Goal: Information Seeking & Learning: Learn about a topic

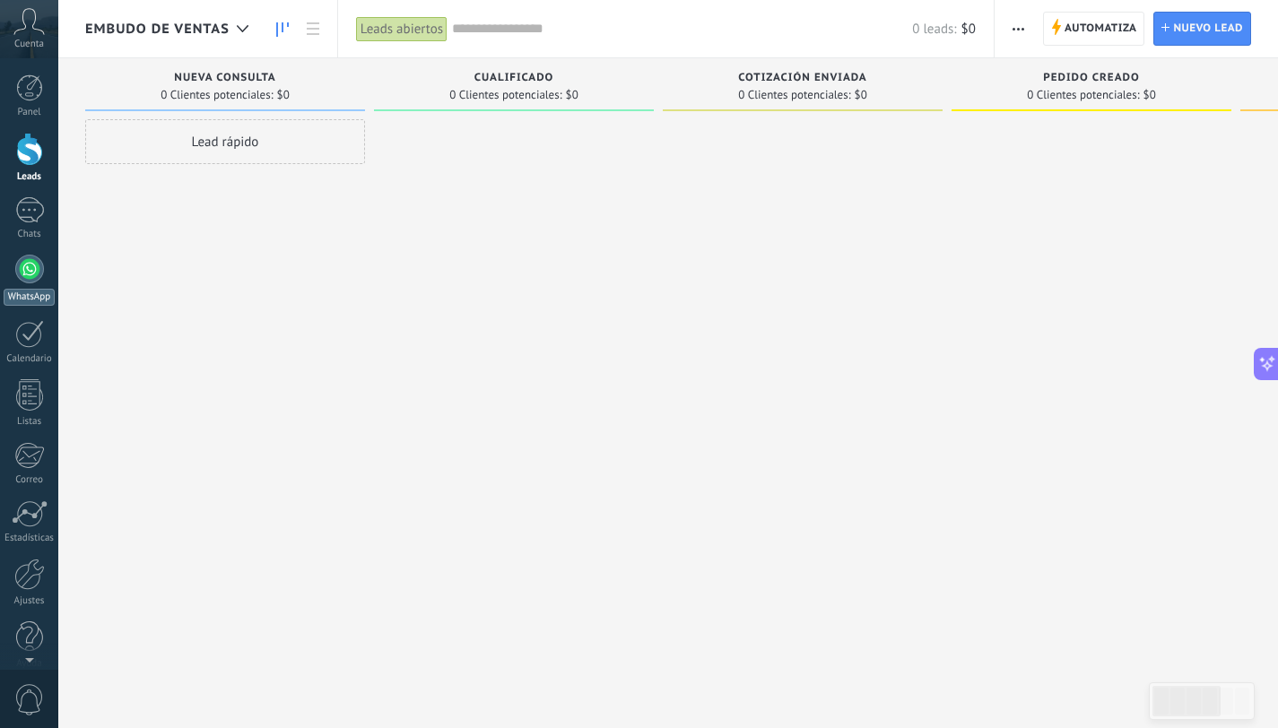
click at [23, 274] on div at bounding box center [29, 269] width 29 height 29
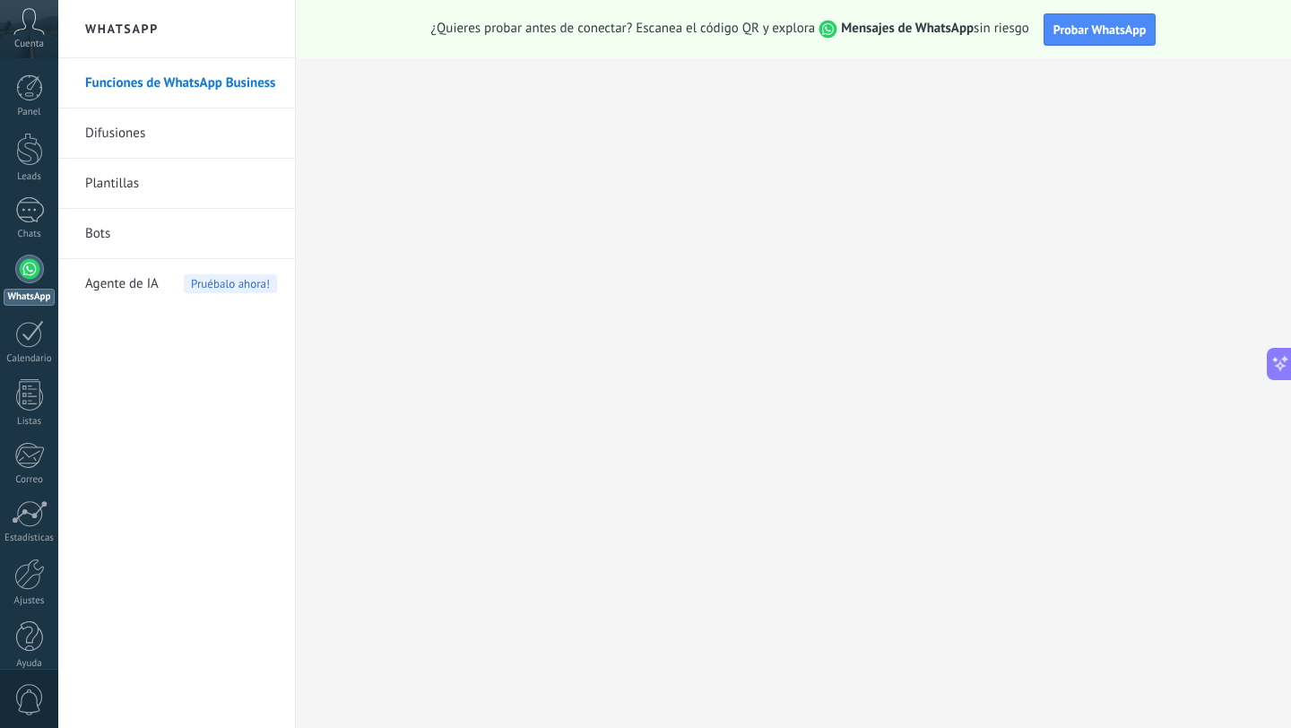
scroll to position [4, 0]
click at [1091, 34] on span "Probar WhatsApp" at bounding box center [1100, 30] width 93 height 16
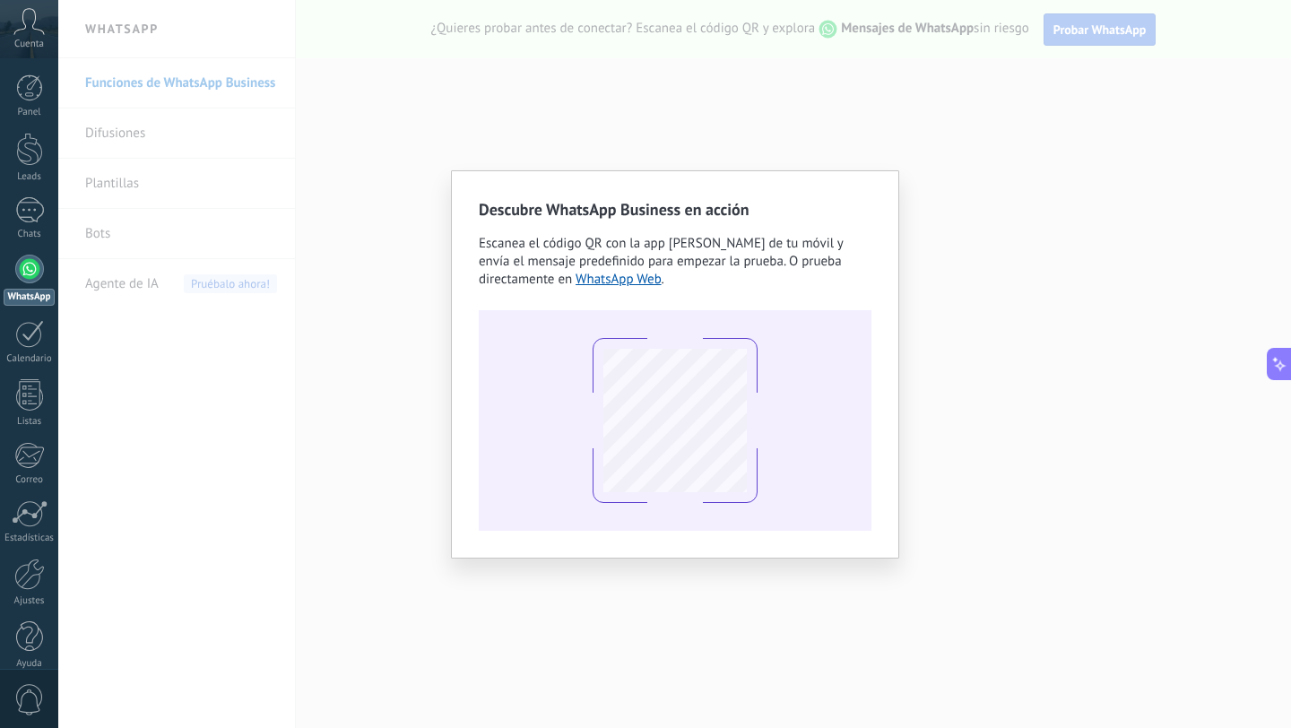
scroll to position [0, 0]
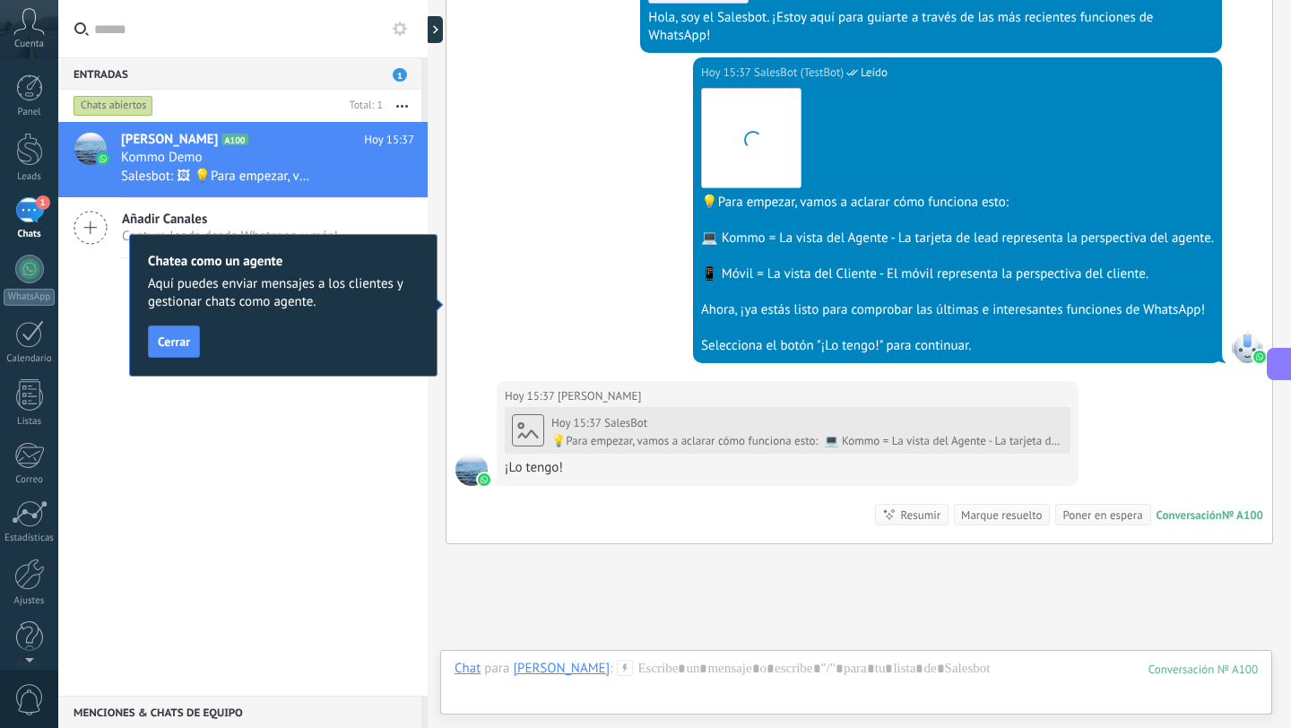
scroll to position [723, 0]
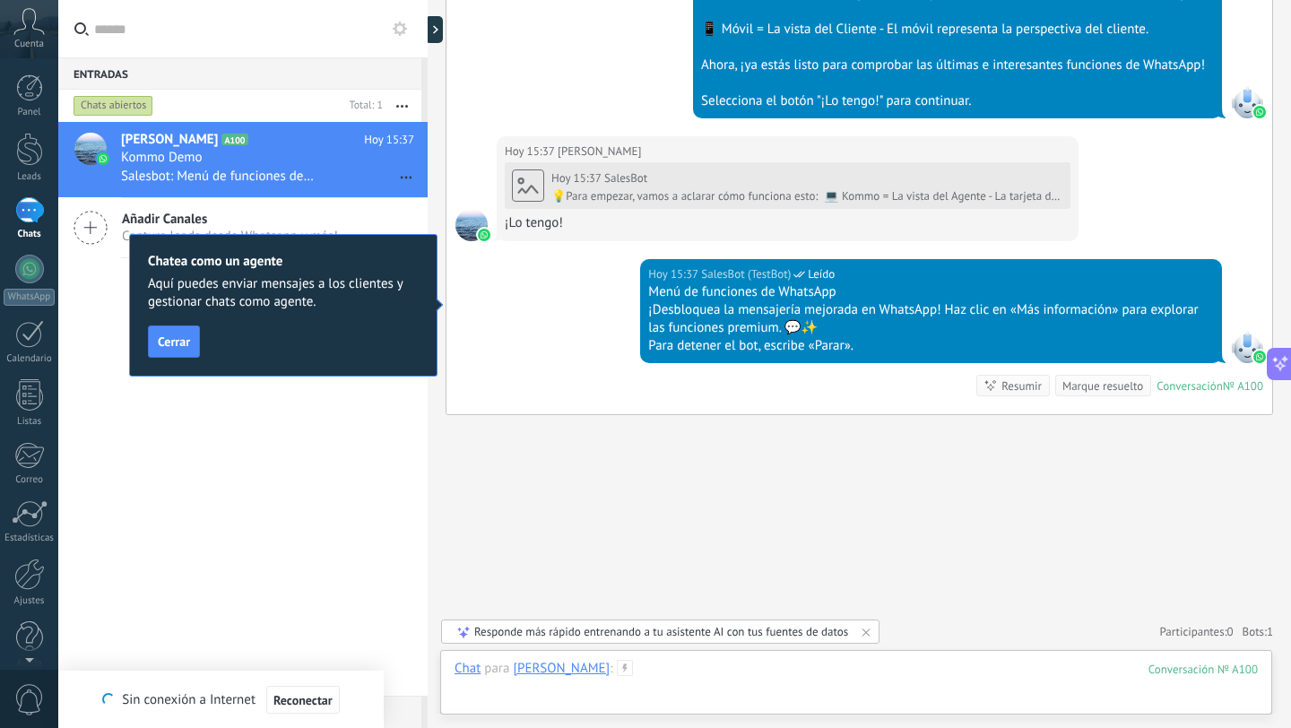
click at [663, 672] on div at bounding box center [856, 687] width 803 height 54
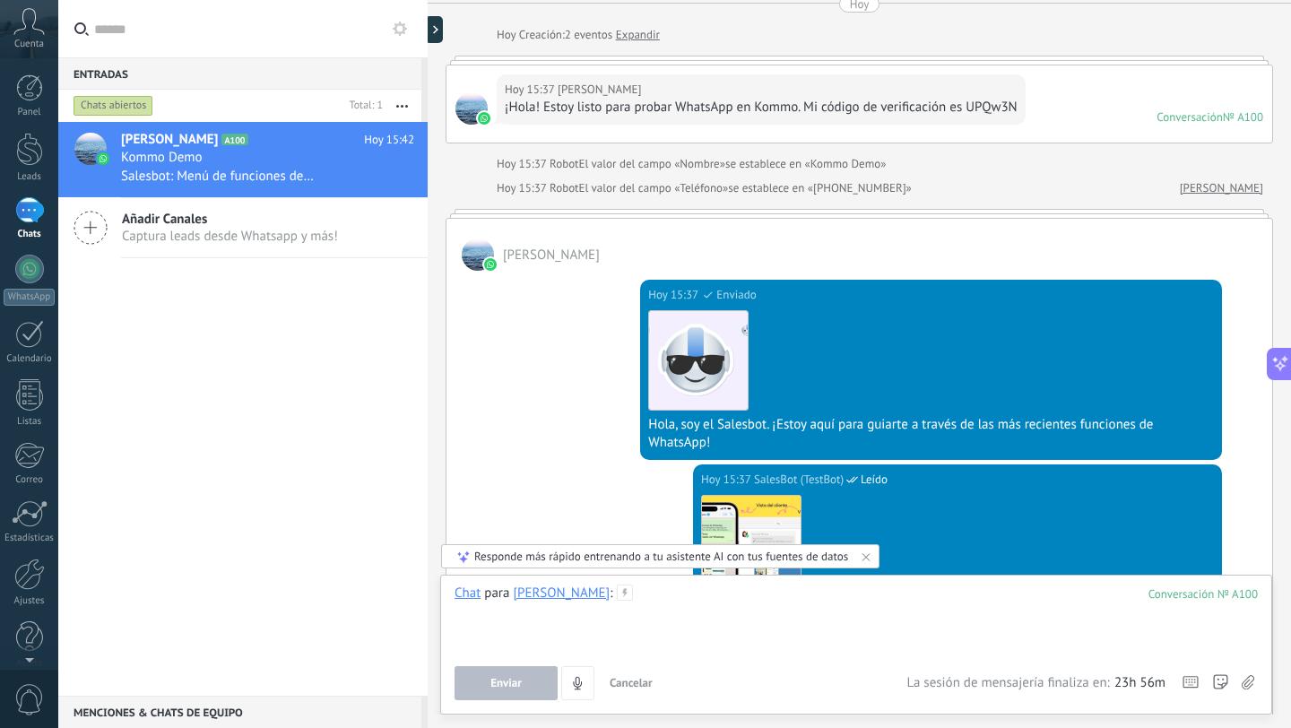
scroll to position [0, 0]
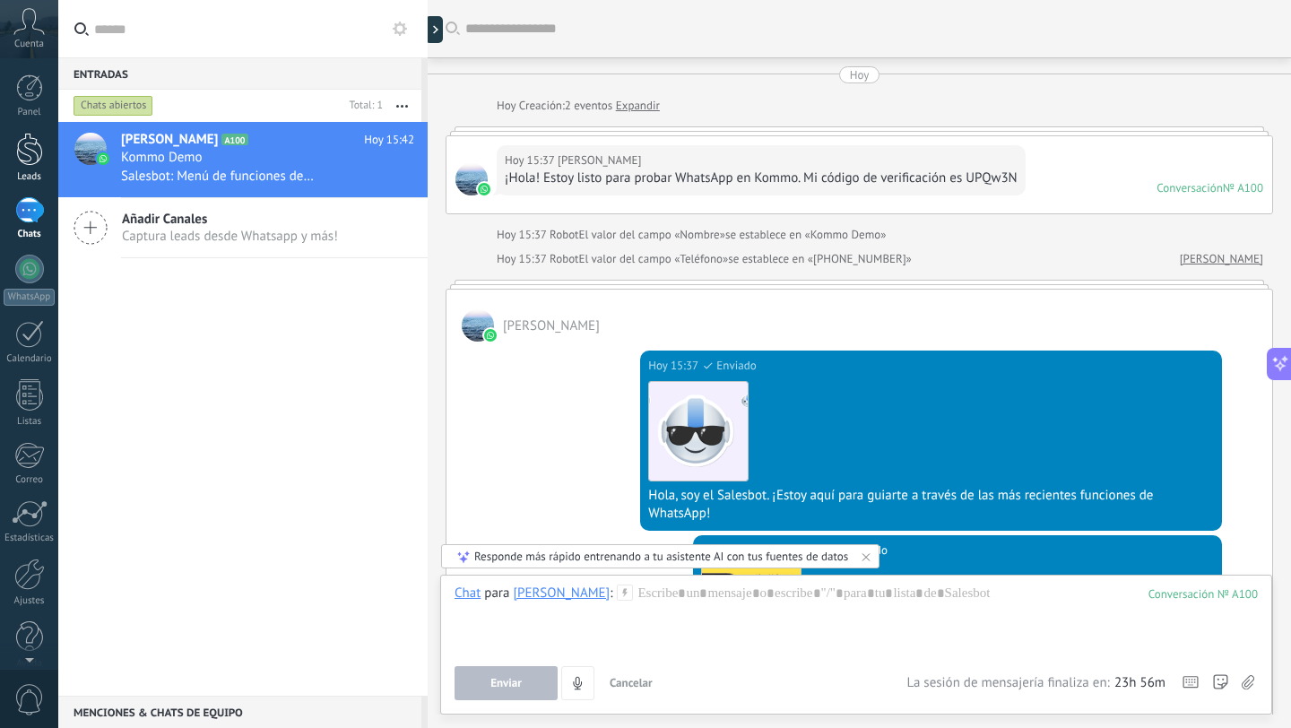
click at [32, 154] on div at bounding box center [29, 149] width 27 height 33
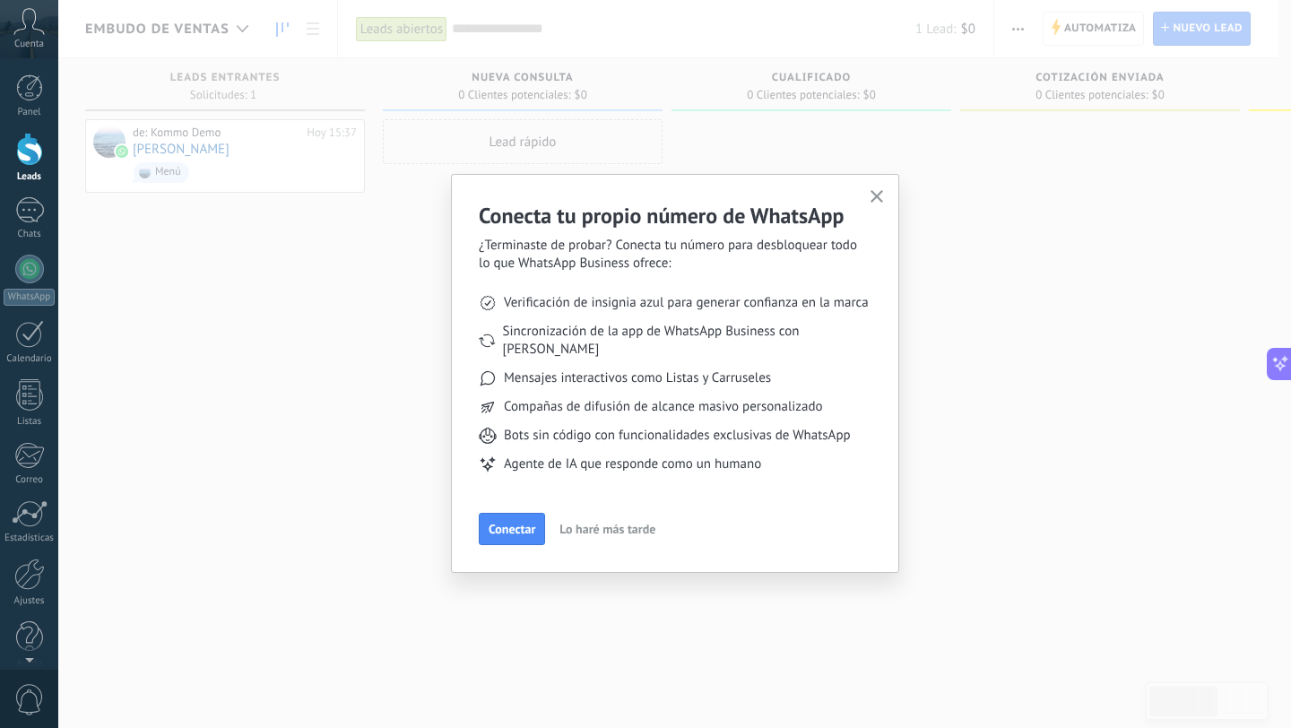
click at [629, 523] on span "Lo haré más tarde" at bounding box center [608, 529] width 96 height 13
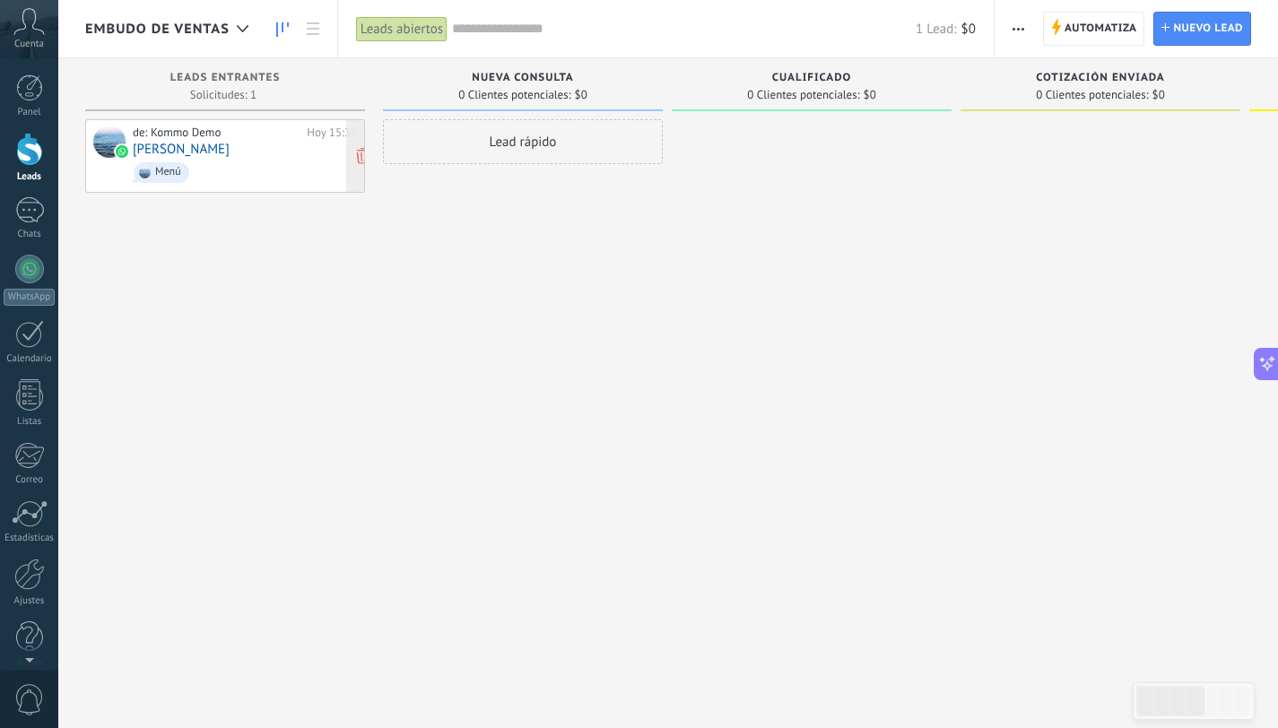
click at [257, 152] on div "de: Kommo Demo [DATE] 15:37 [PERSON_NAME]" at bounding box center [245, 156] width 224 height 61
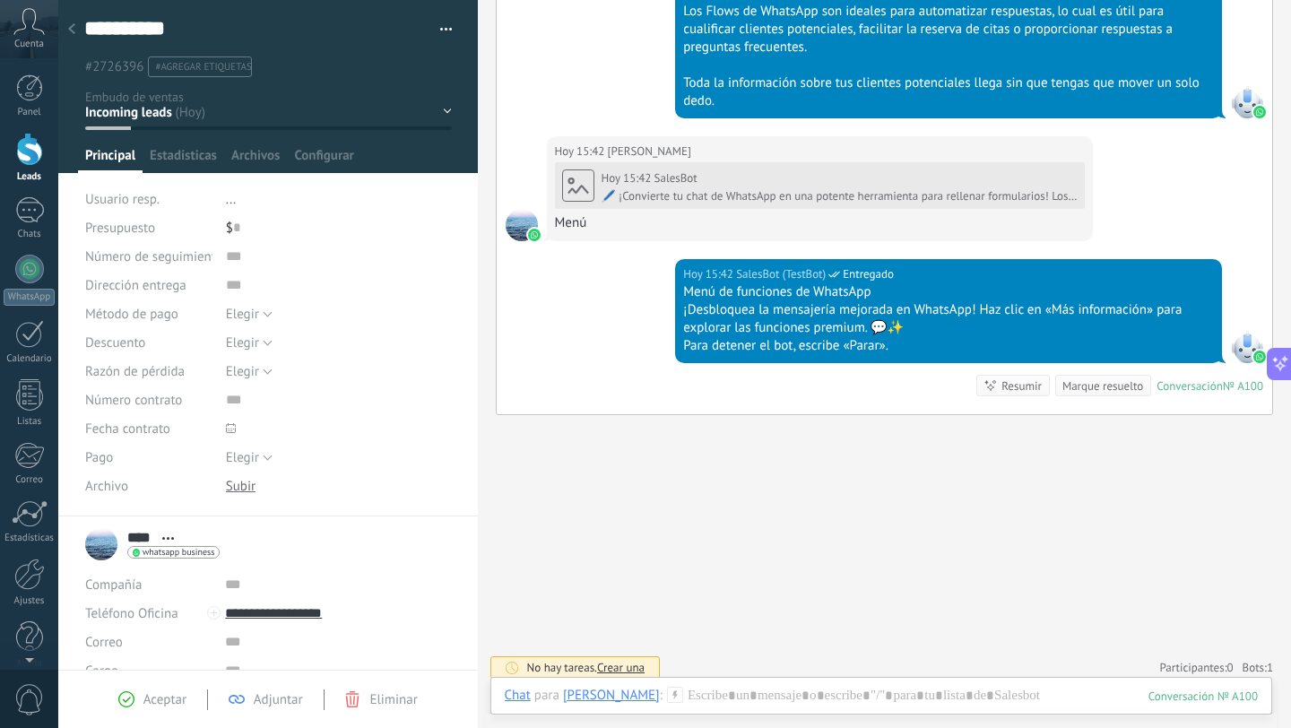
scroll to position [744, 0]
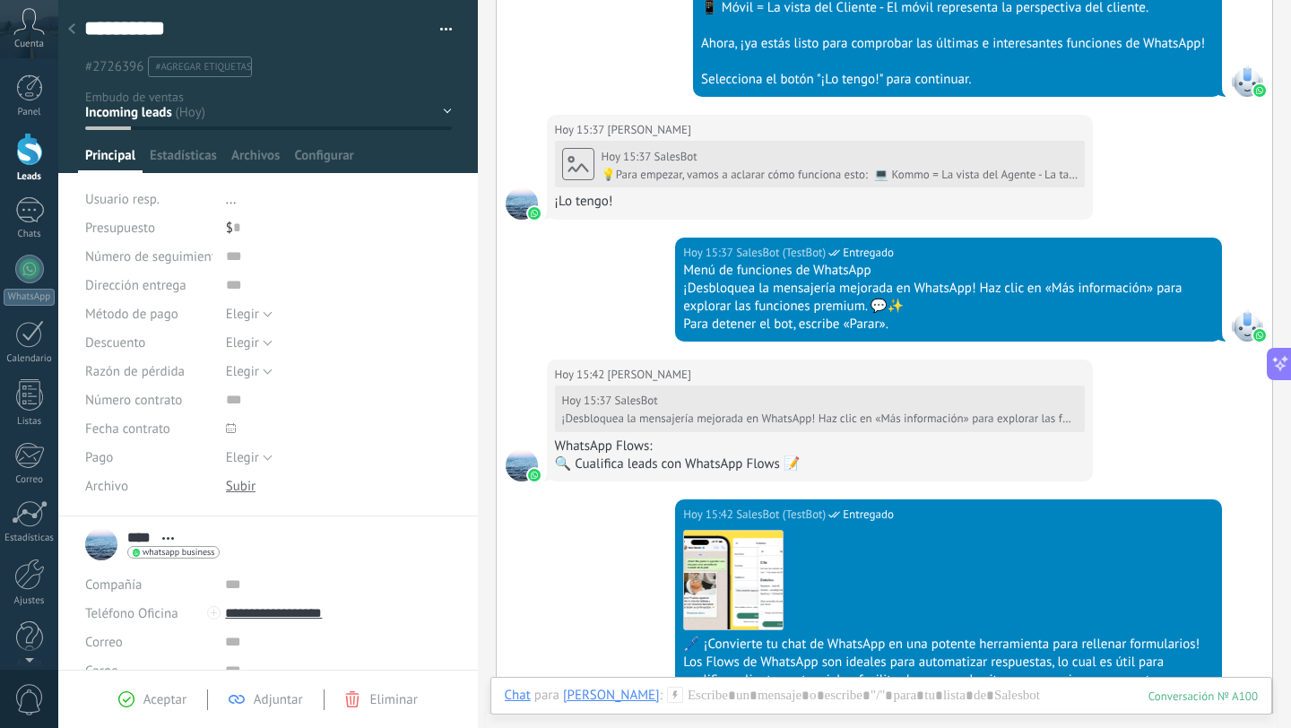
click at [196, 68] on span "#agregar etiquetas" at bounding box center [203, 67] width 96 height 13
click at [69, 30] on icon at bounding box center [71, 28] width 7 height 11
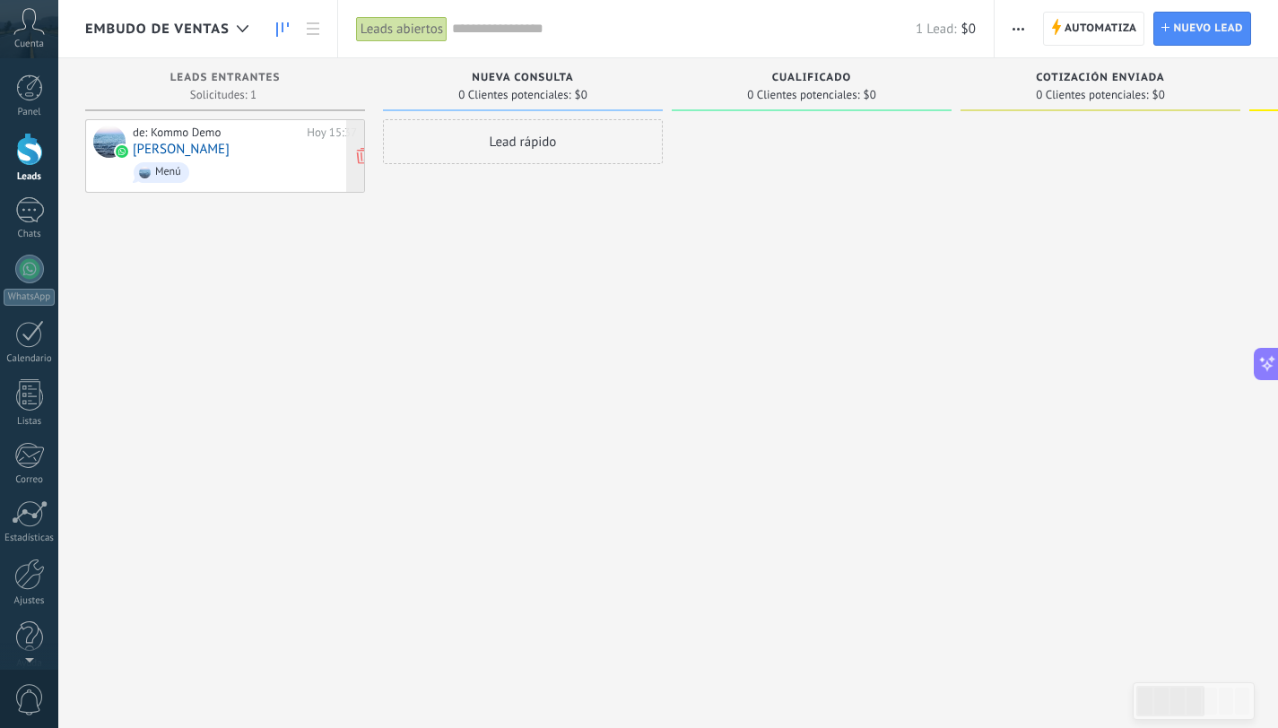
click at [245, 160] on span "Menú" at bounding box center [245, 173] width 224 height 28
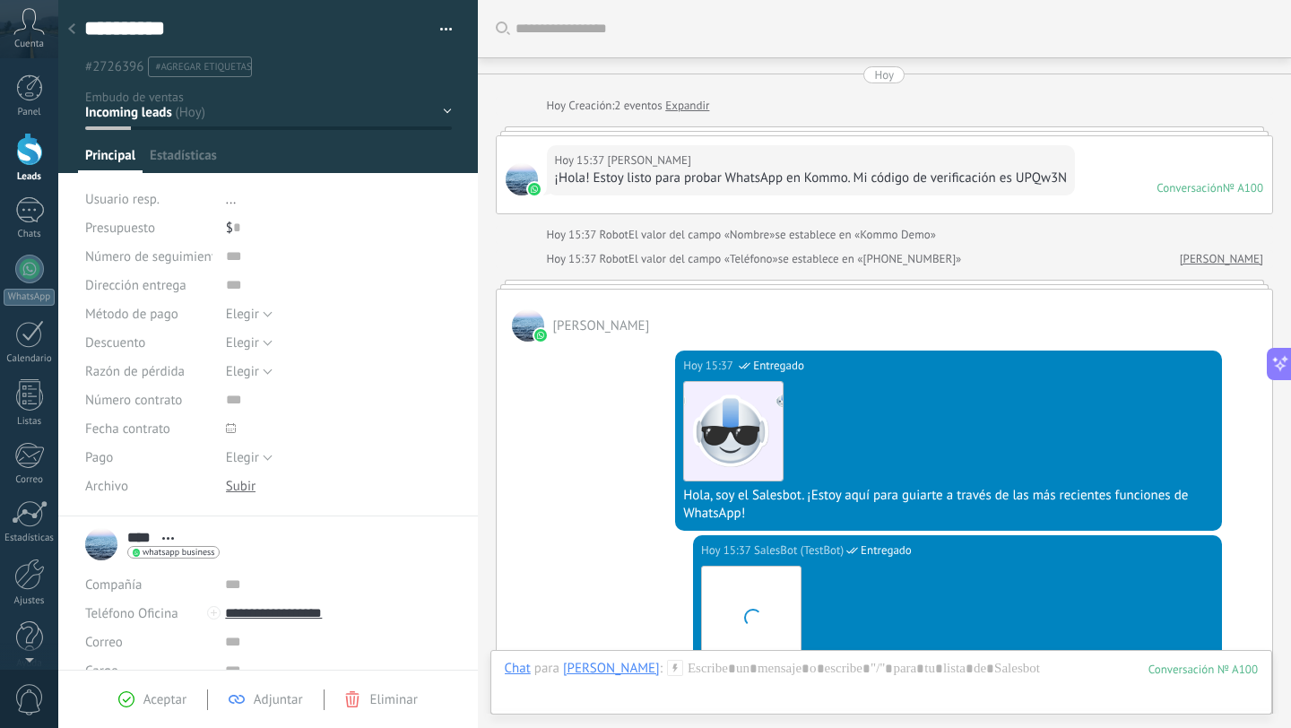
scroll to position [1395, 0]
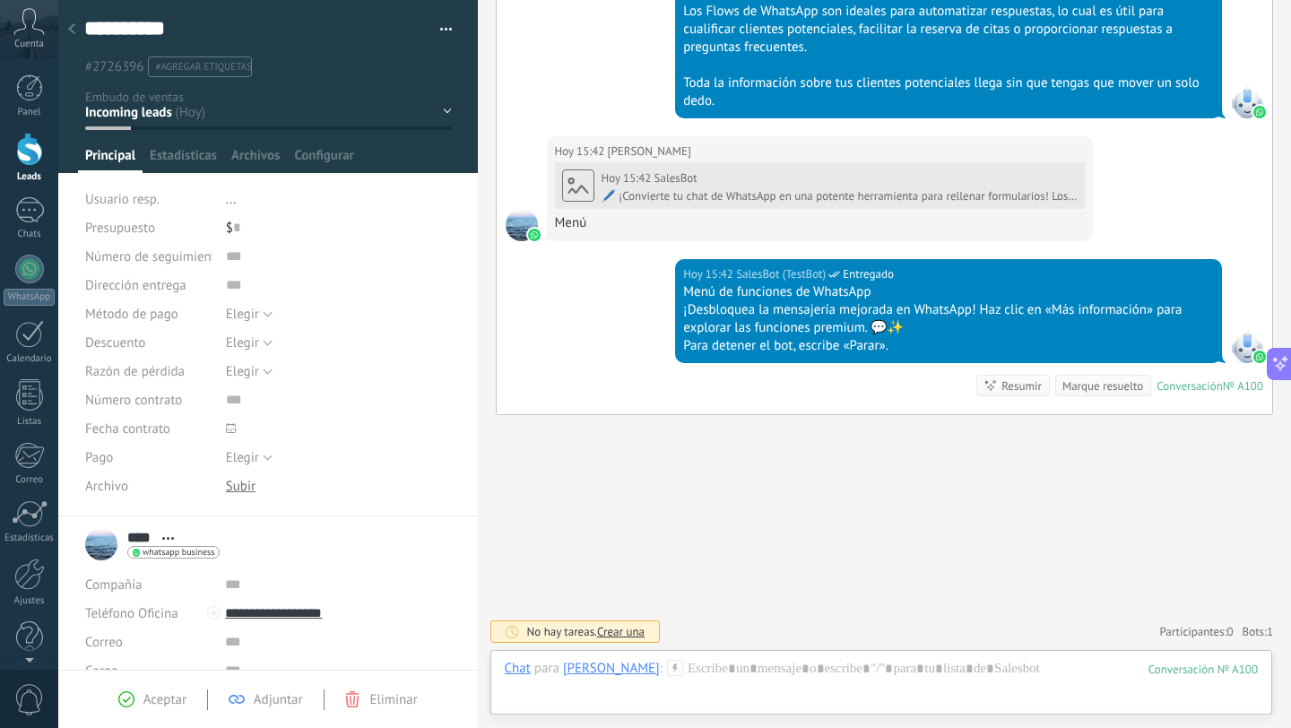
click at [629, 633] on span "Crear una" at bounding box center [621, 631] width 48 height 15
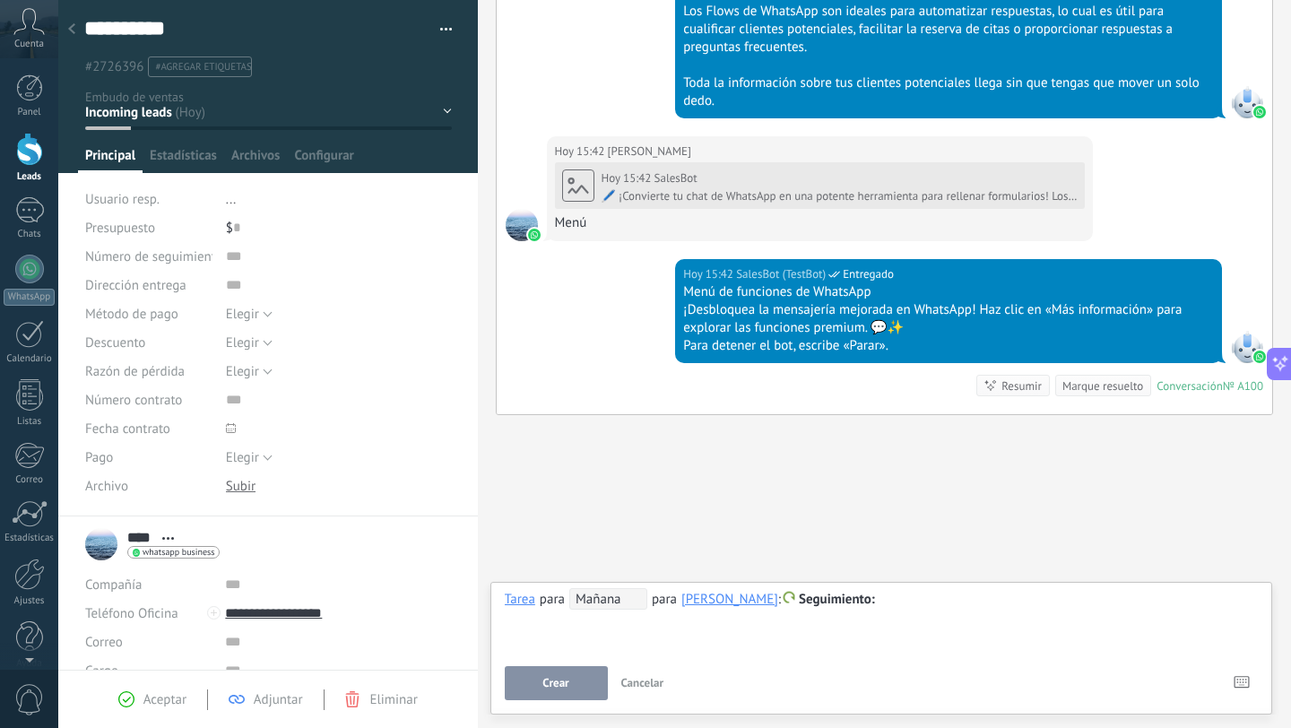
click at [658, 687] on span "Cancelar" at bounding box center [642, 682] width 43 height 15
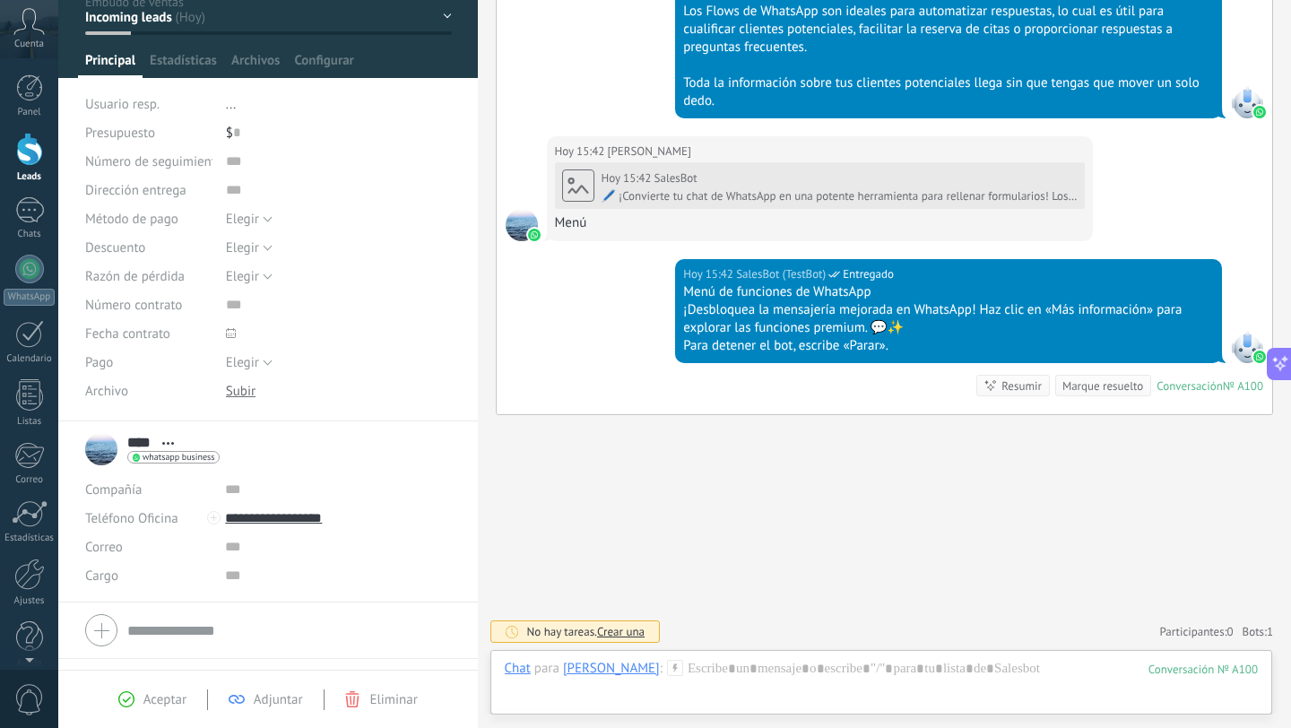
scroll to position [0, 0]
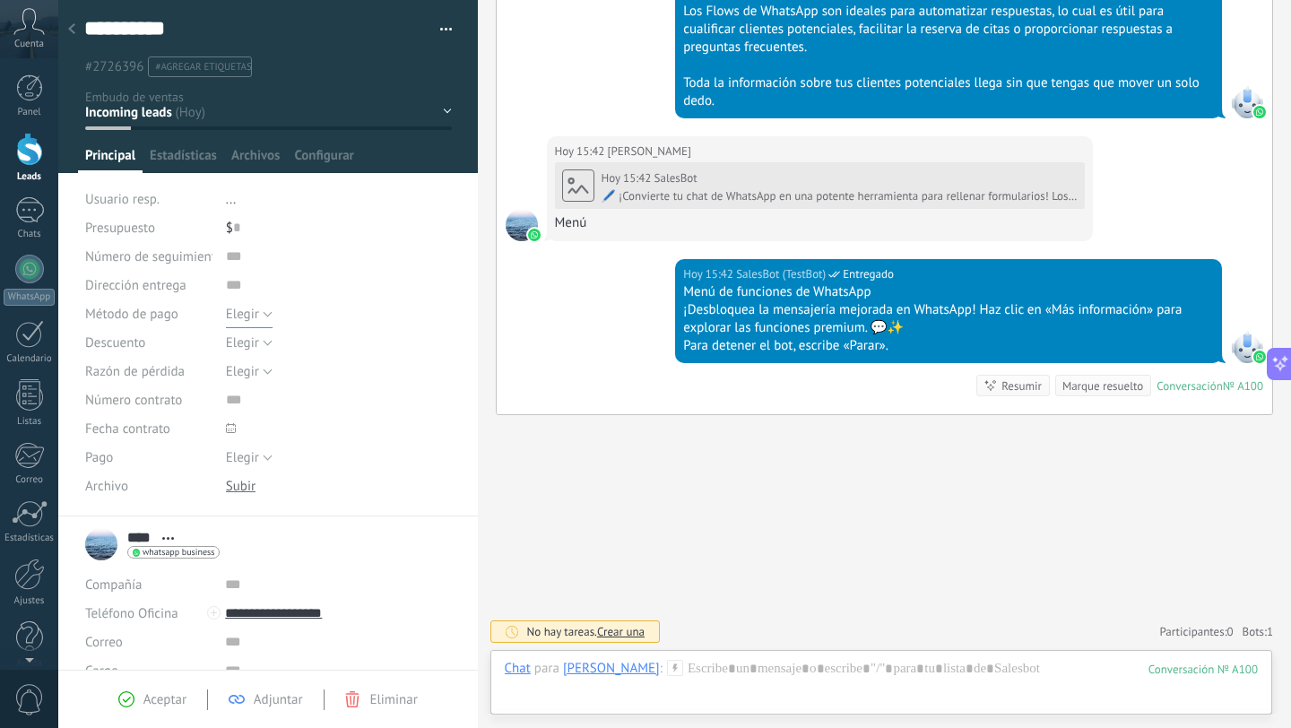
click at [263, 319] on button "Elegir" at bounding box center [249, 313] width 47 height 29
click at [299, 251] on input "text" at bounding box center [339, 256] width 226 height 29
click at [188, 160] on span "Estadísticas" at bounding box center [183, 160] width 67 height 26
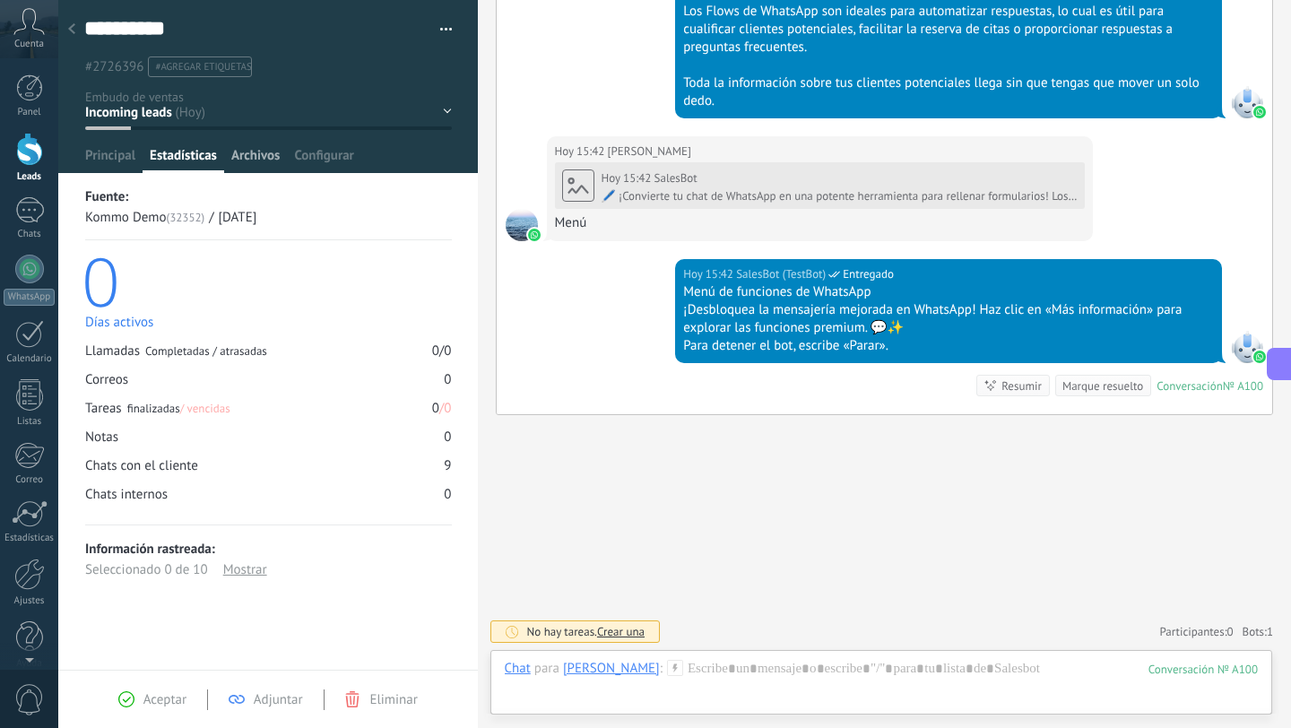
click at [247, 159] on span "Archivos" at bounding box center [255, 160] width 48 height 26
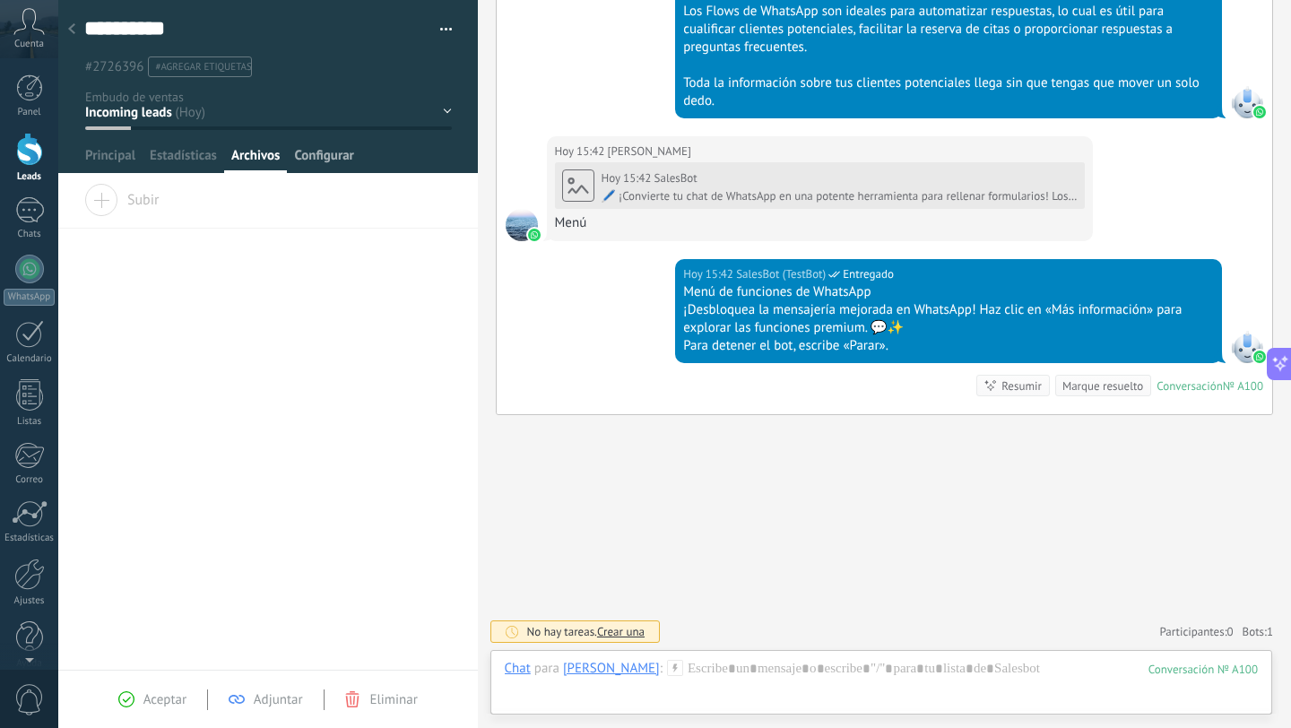
click at [312, 157] on span "Configurar" at bounding box center [323, 160] width 59 height 26
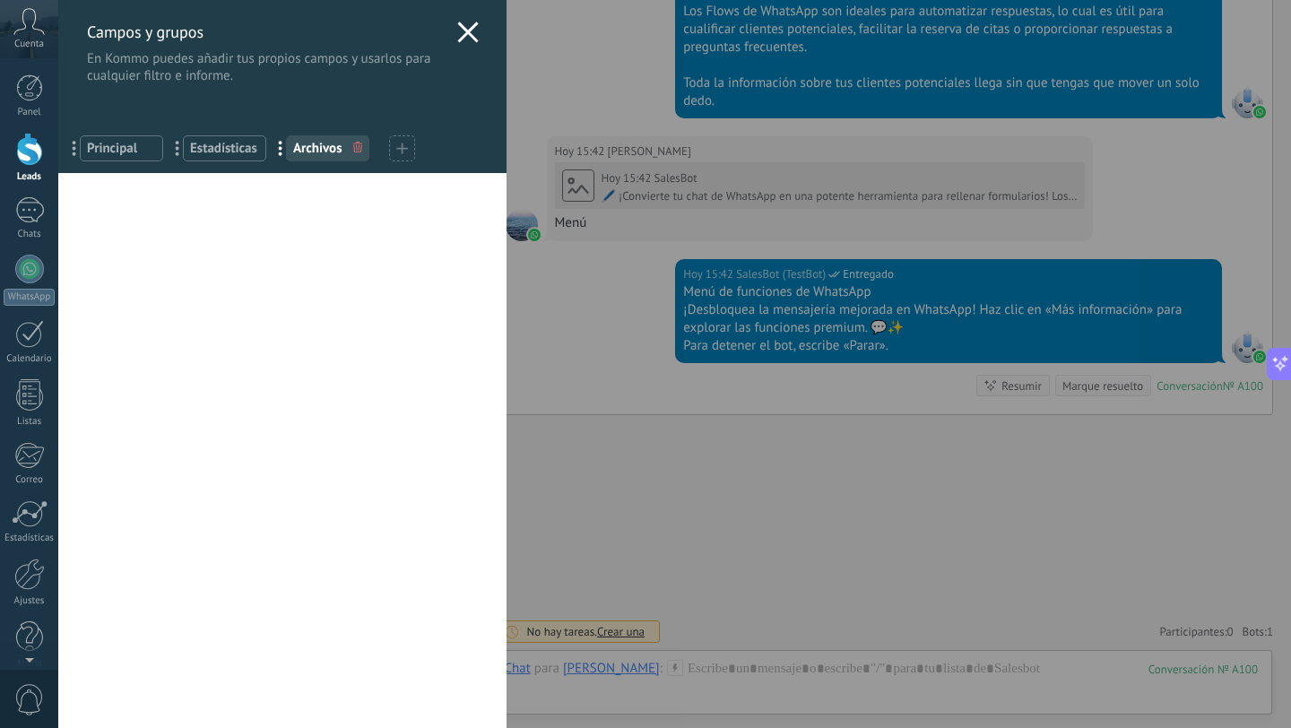
click at [461, 36] on icon at bounding box center [468, 33] width 22 height 22
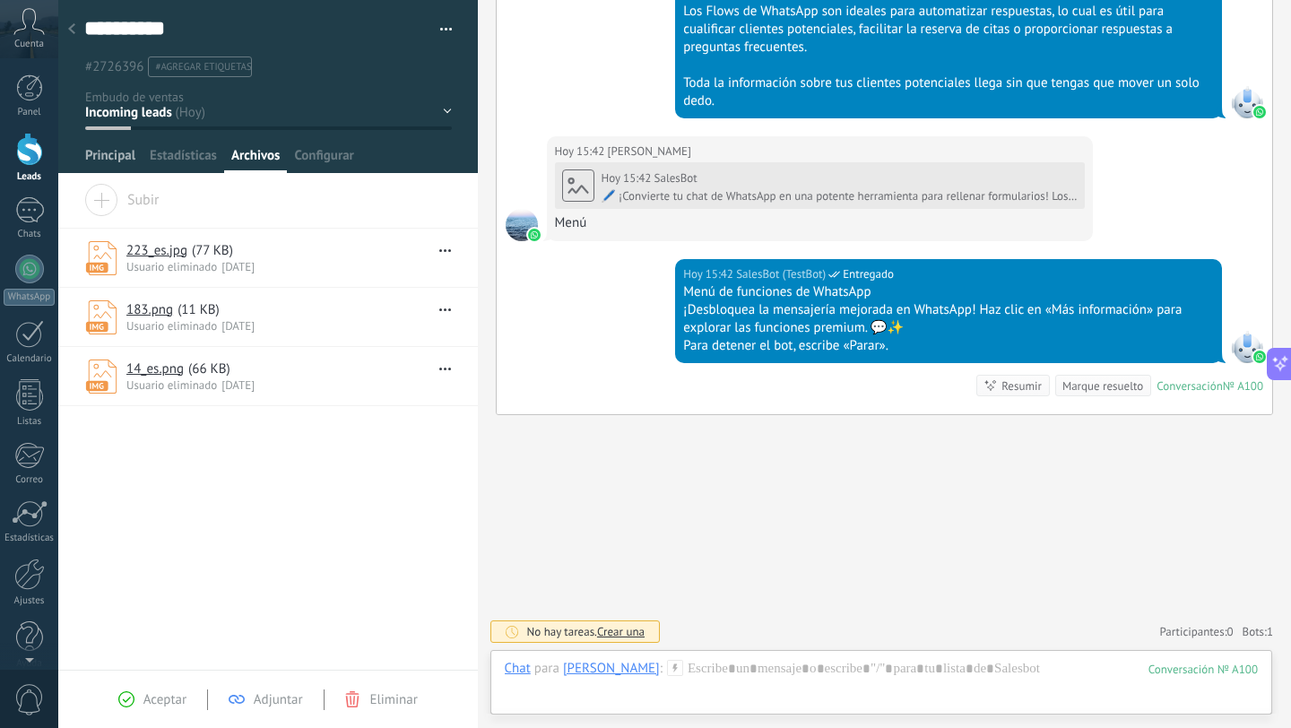
click at [119, 157] on span "Principal" at bounding box center [110, 160] width 50 height 26
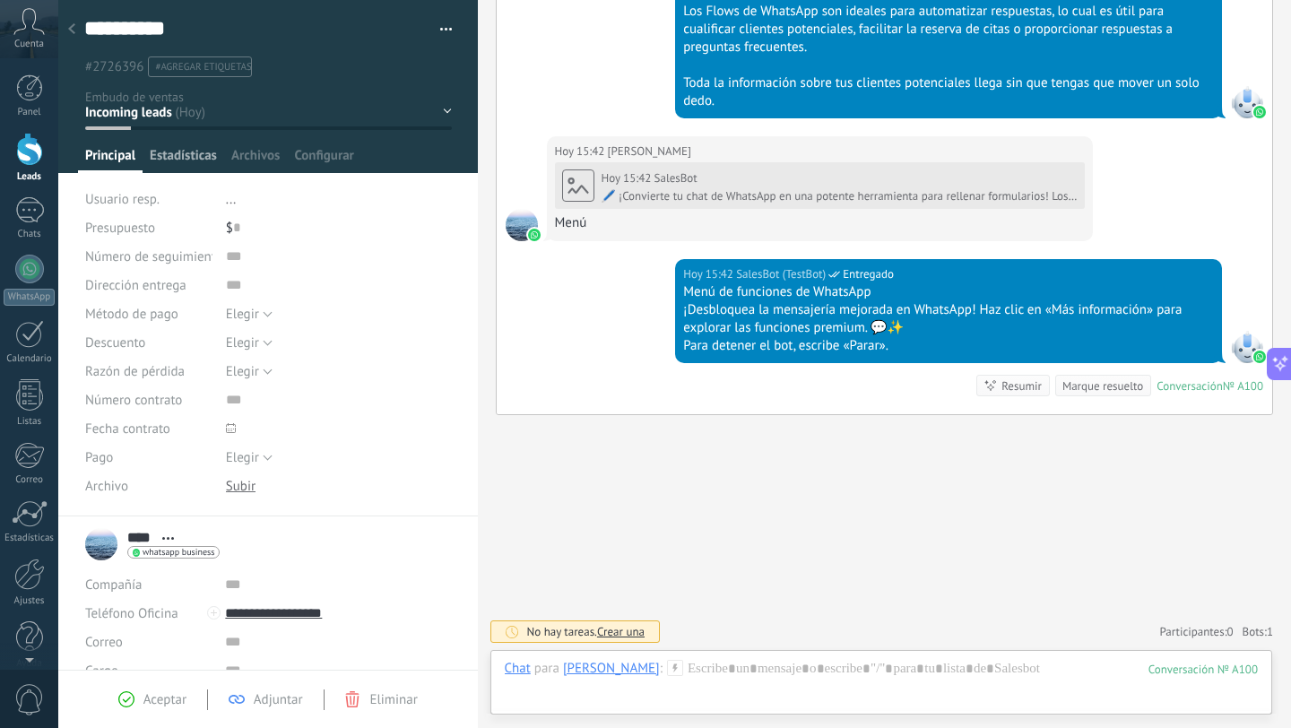
click at [178, 157] on span "Estadísticas" at bounding box center [183, 160] width 67 height 26
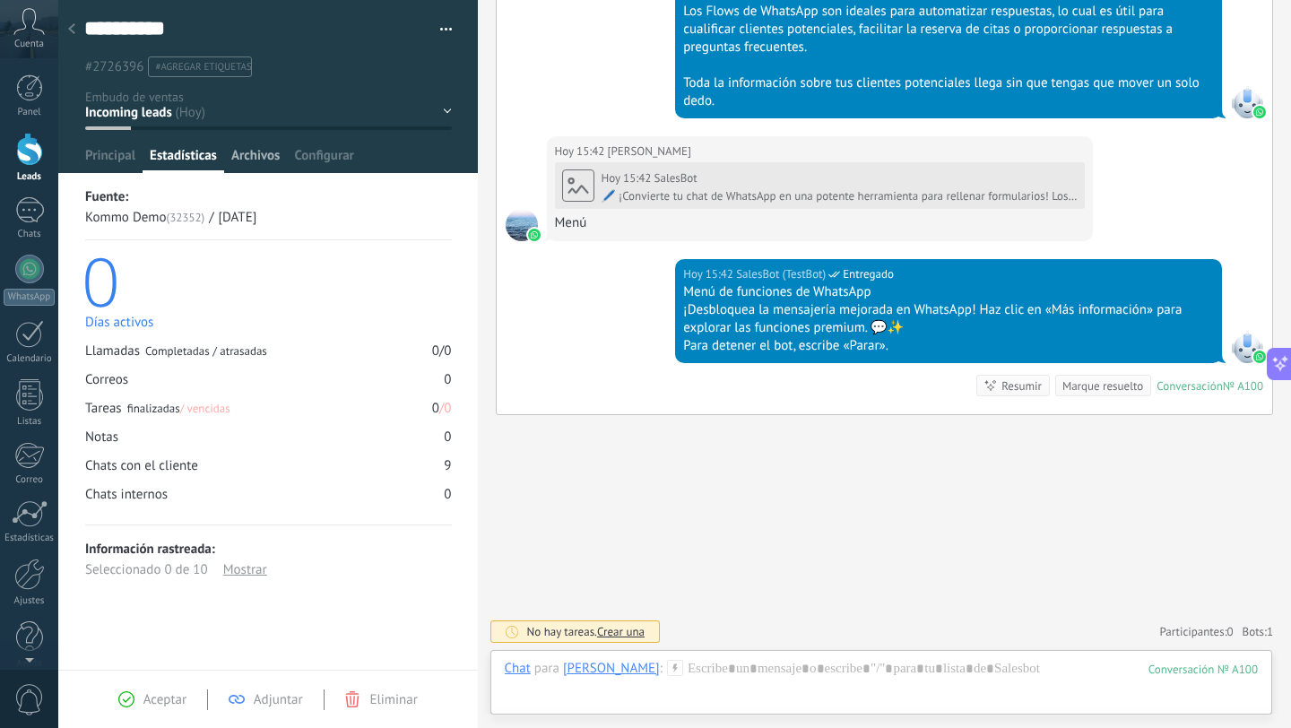
click at [251, 157] on span "Archivos" at bounding box center [255, 160] width 48 height 26
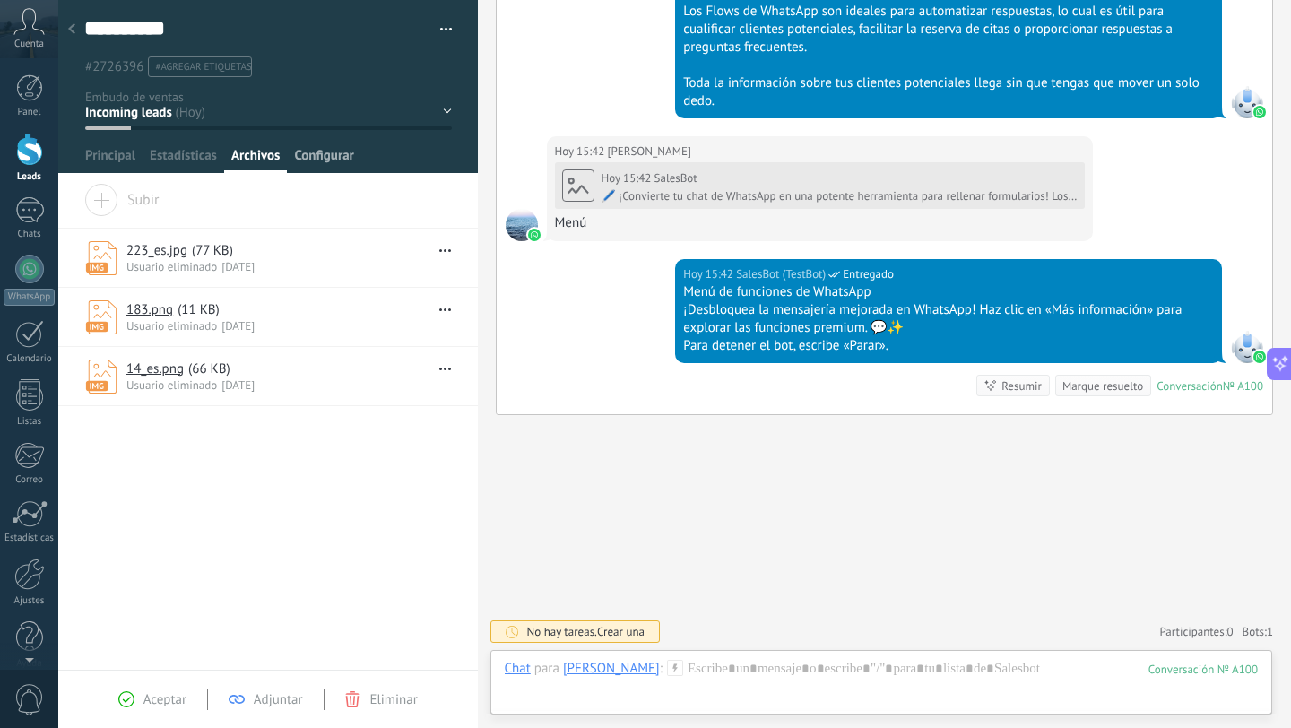
click at [344, 160] on span "Configurar" at bounding box center [323, 160] width 59 height 26
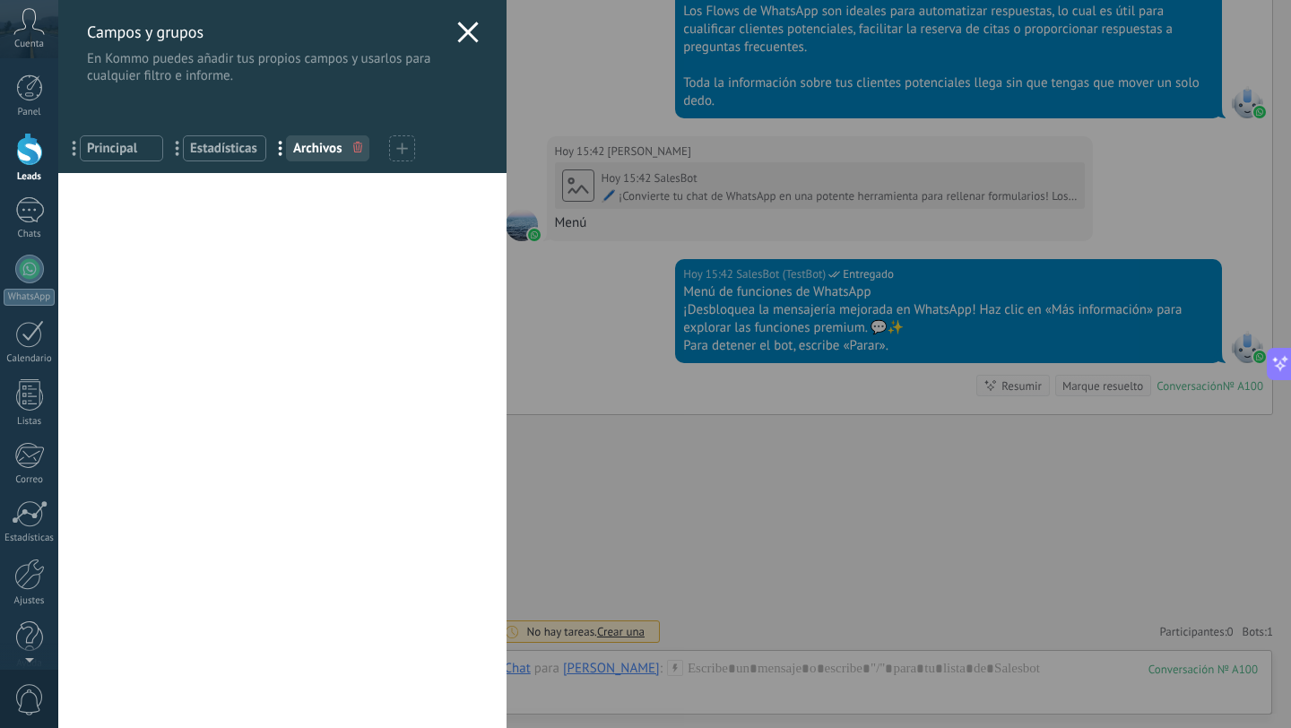
click at [460, 39] on icon at bounding box center [468, 33] width 22 height 22
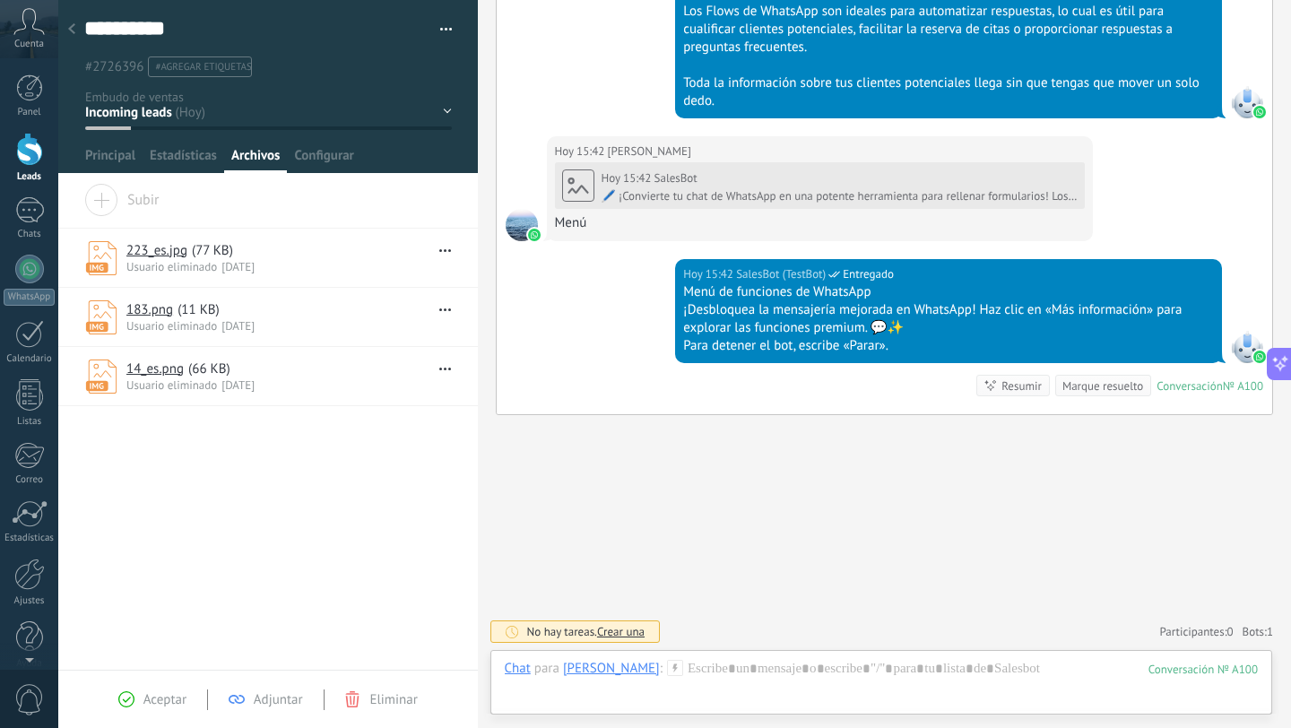
click at [71, 29] on icon at bounding box center [71, 28] width 7 height 11
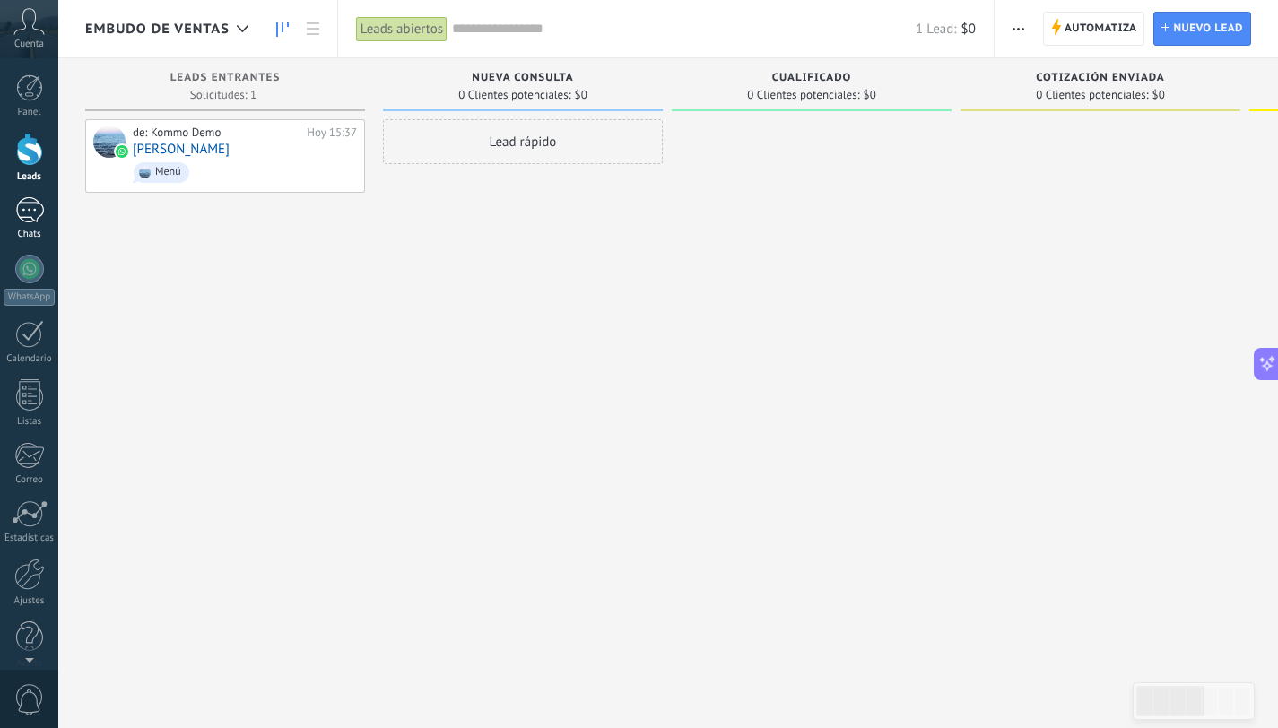
click at [30, 203] on div "1" at bounding box center [29, 210] width 29 height 26
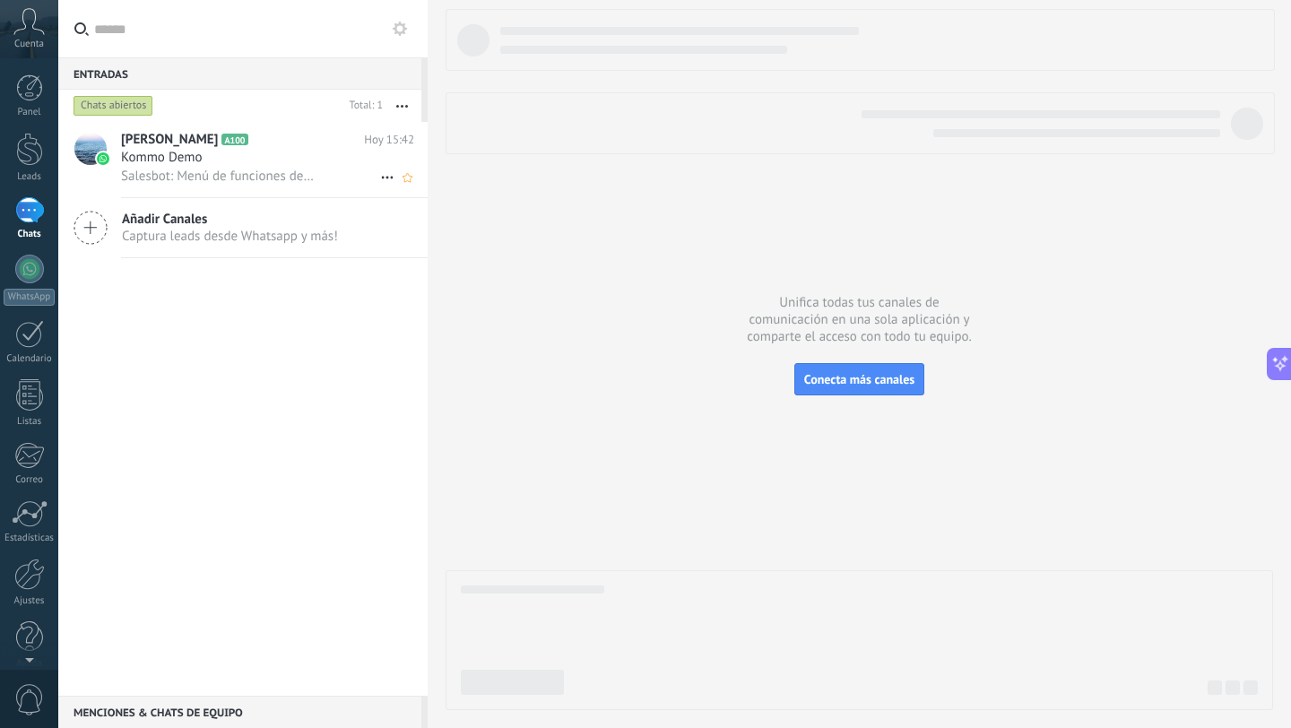
click at [188, 155] on span "Kommo Demo" at bounding box center [162, 158] width 82 height 18
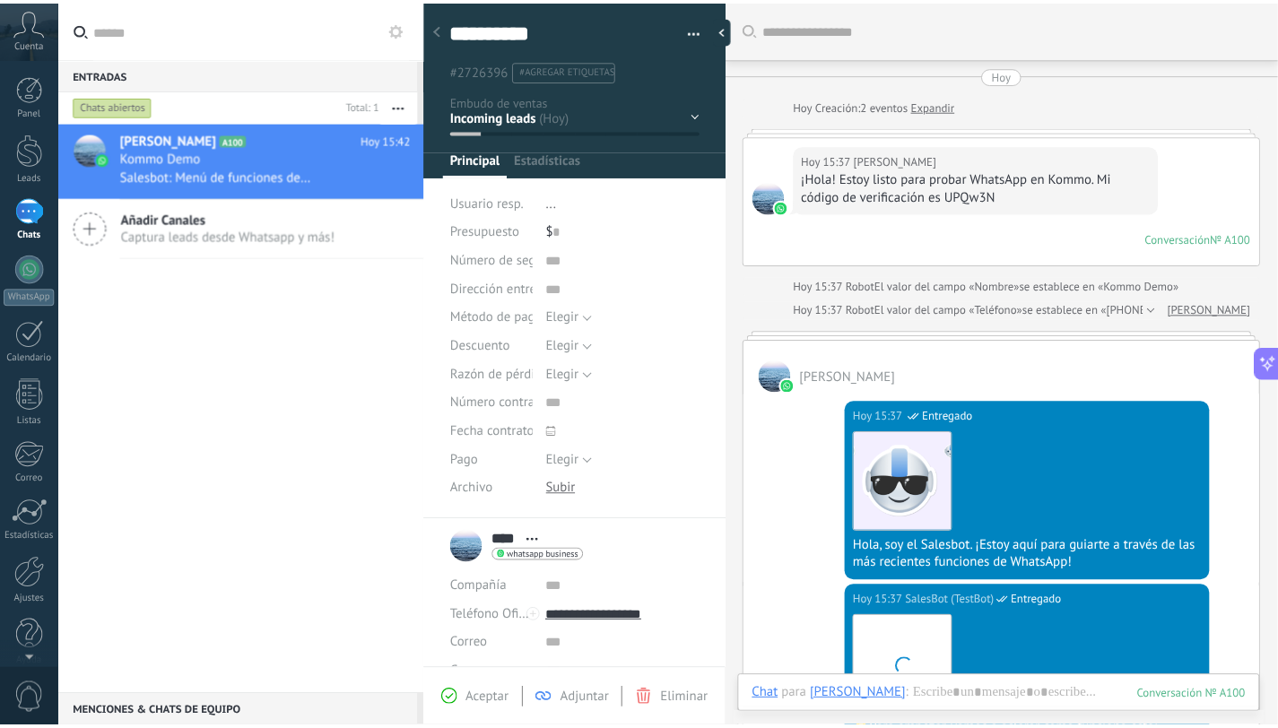
scroll to position [1536, 0]
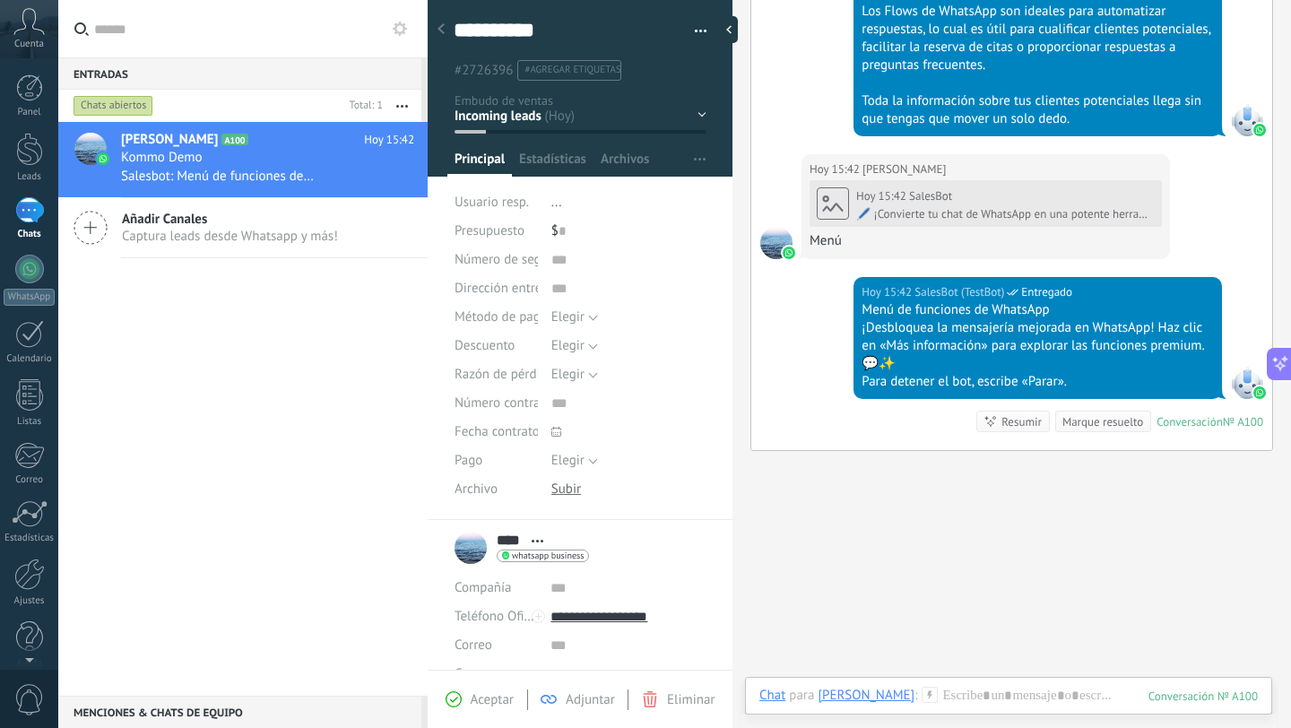
click at [447, 33] on div at bounding box center [441, 30] width 25 height 35
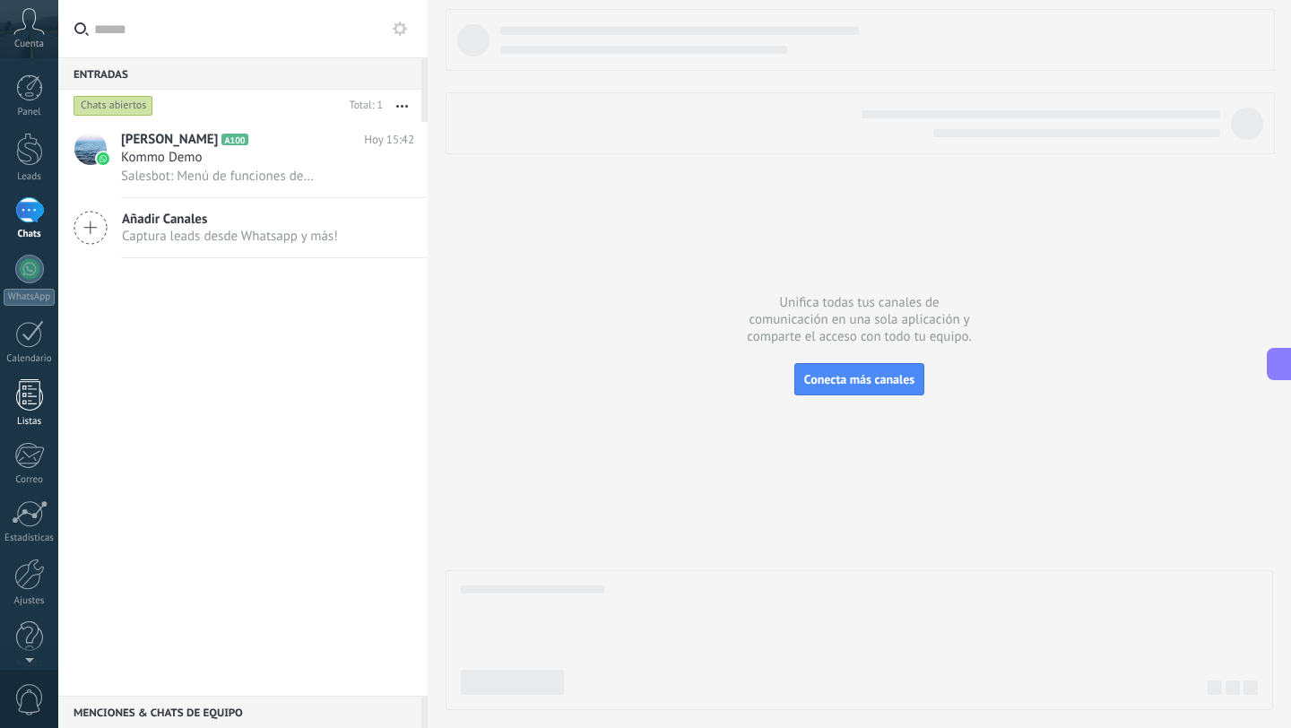
click at [22, 399] on div at bounding box center [29, 394] width 27 height 31
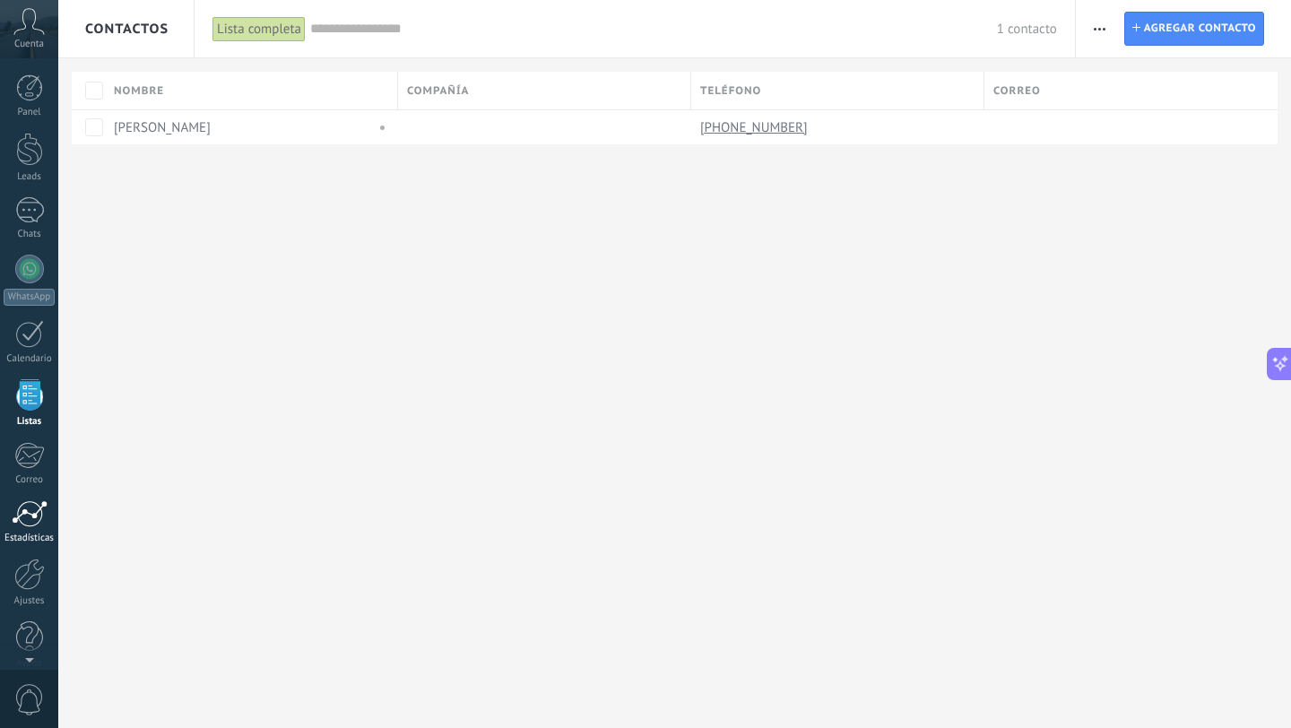
click at [28, 525] on div at bounding box center [30, 513] width 36 height 27
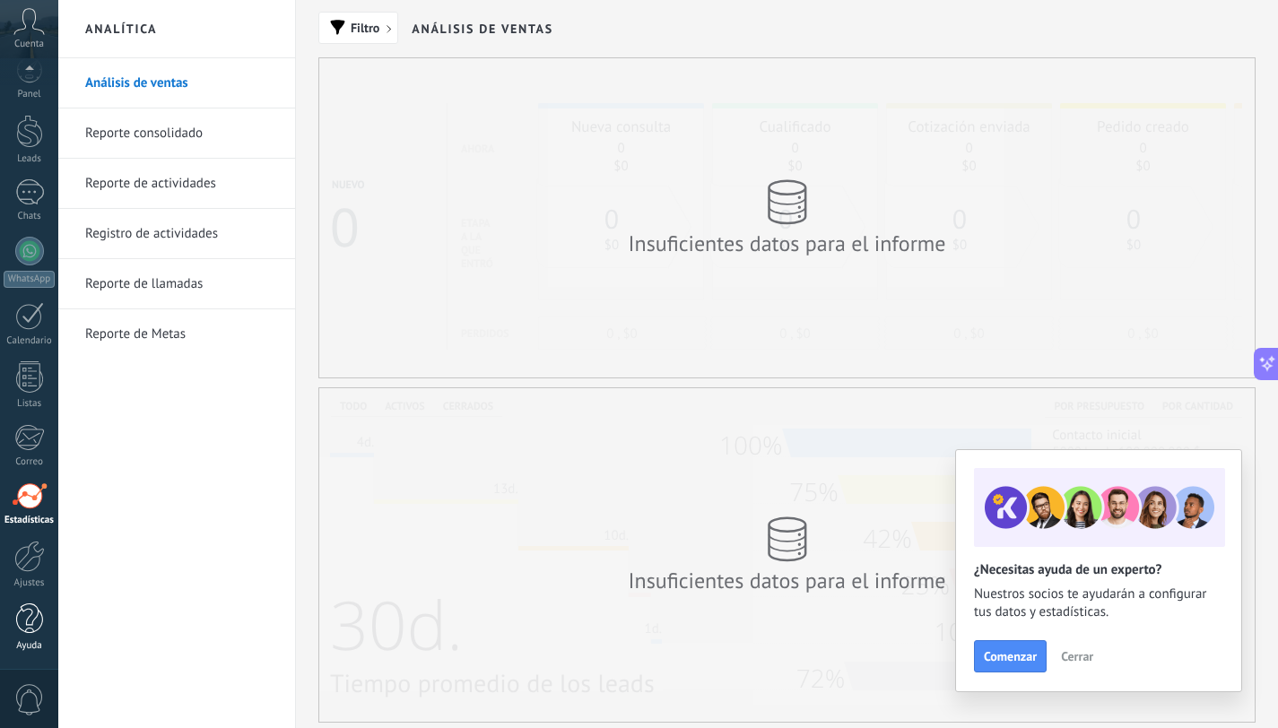
scroll to position [327, 0]
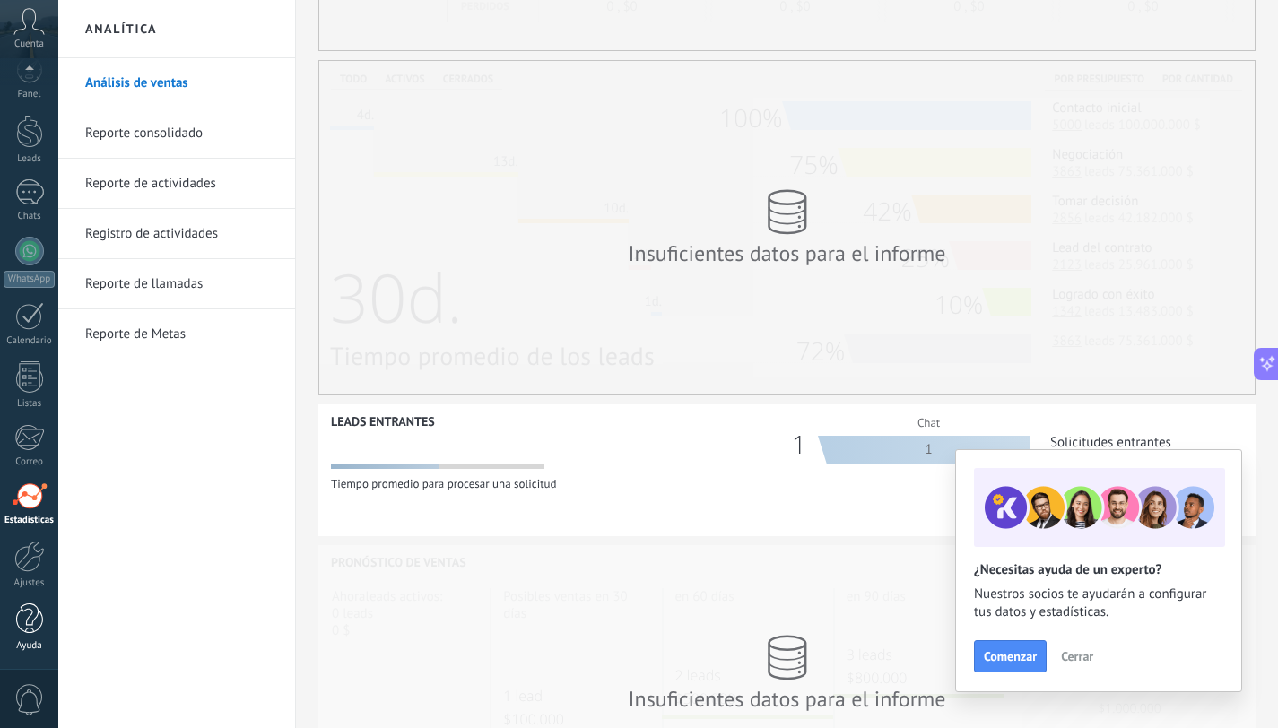
click at [32, 631] on div at bounding box center [29, 618] width 27 height 31
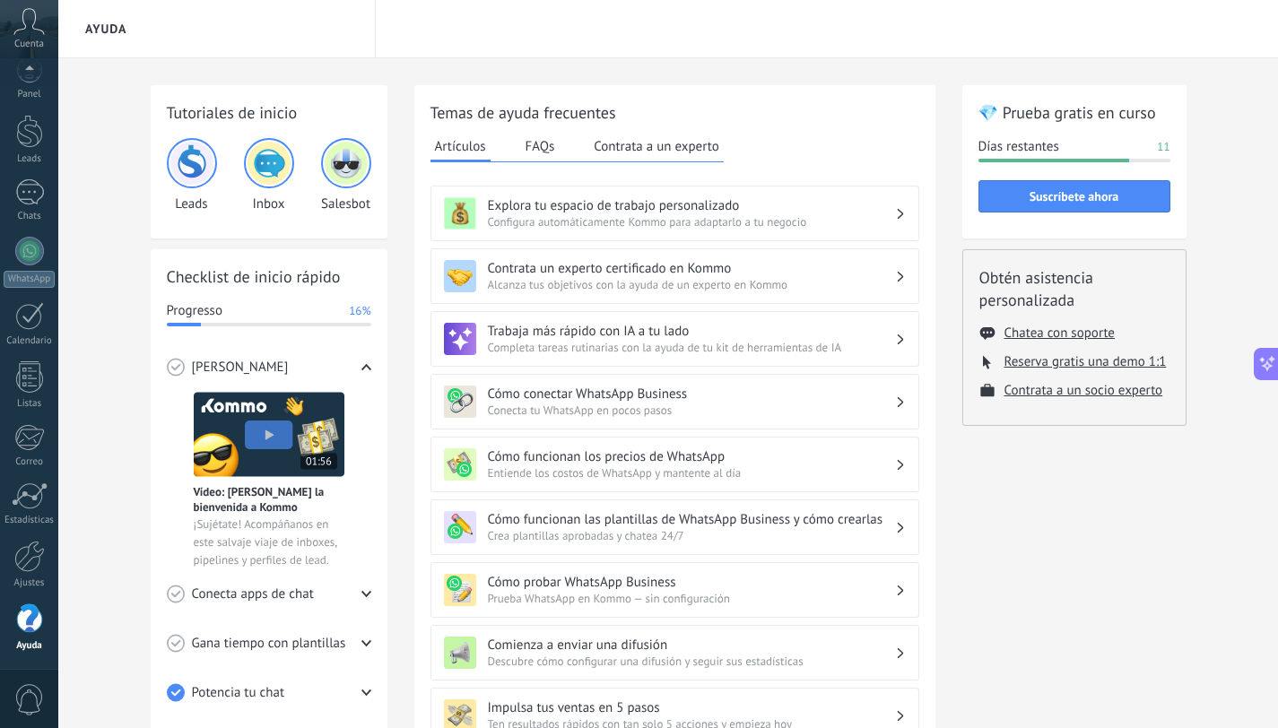
click at [531, 148] on button "FAQs" at bounding box center [540, 146] width 39 height 27
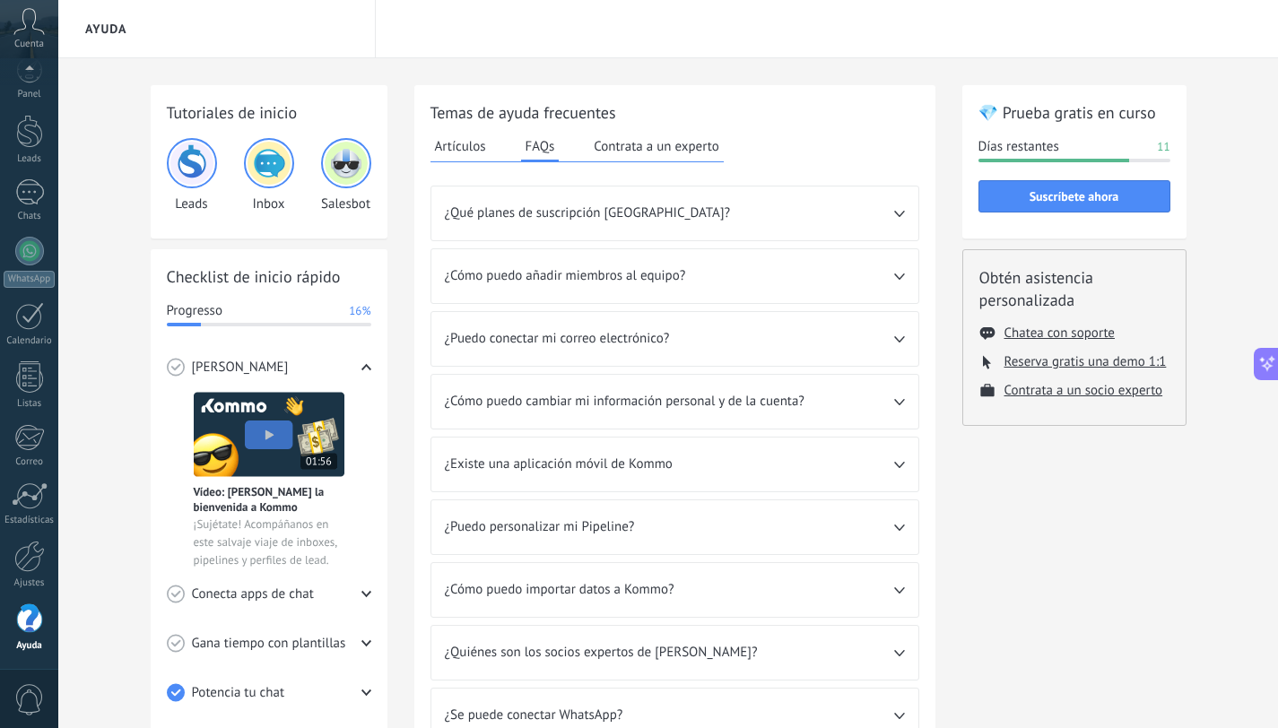
click at [461, 148] on button "Artículos" at bounding box center [460, 146] width 60 height 27
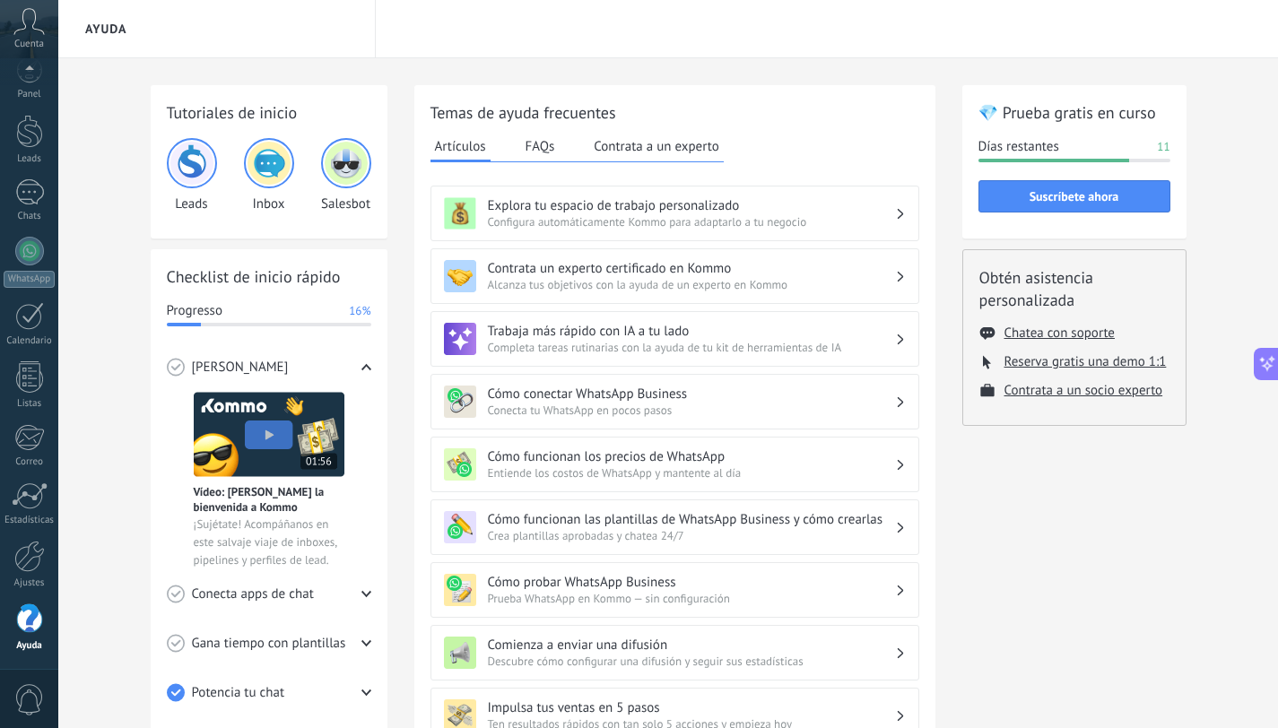
click at [655, 150] on button "Contrata a un experto" at bounding box center [656, 146] width 134 height 27
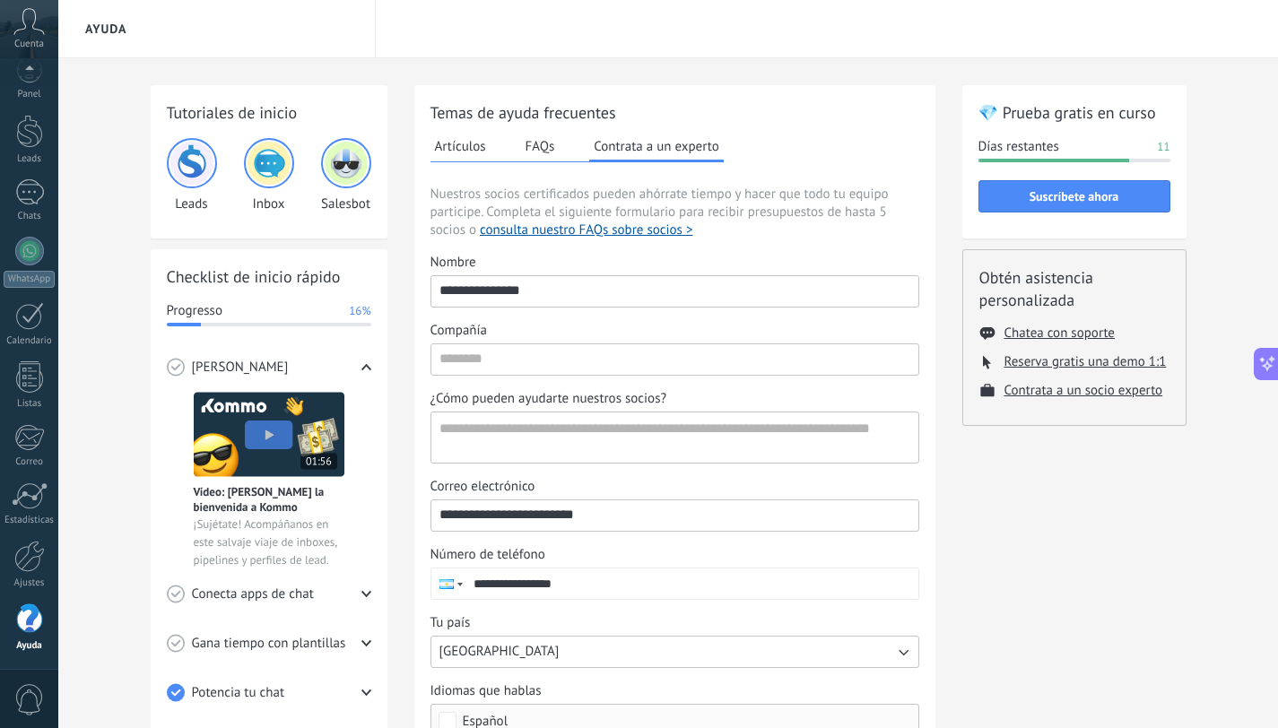
click at [453, 150] on button "Artículos" at bounding box center [460, 146] width 60 height 27
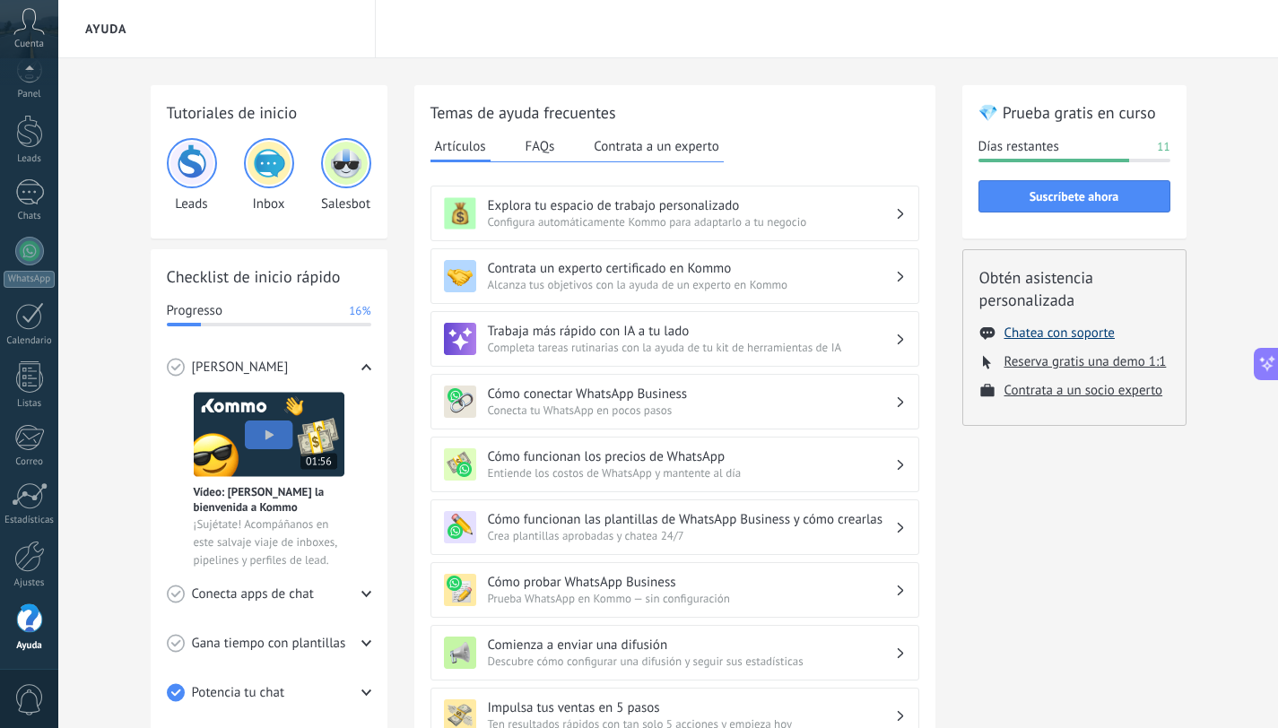
click at [1056, 336] on button "Chatea con soporte" at bounding box center [1059, 333] width 110 height 17
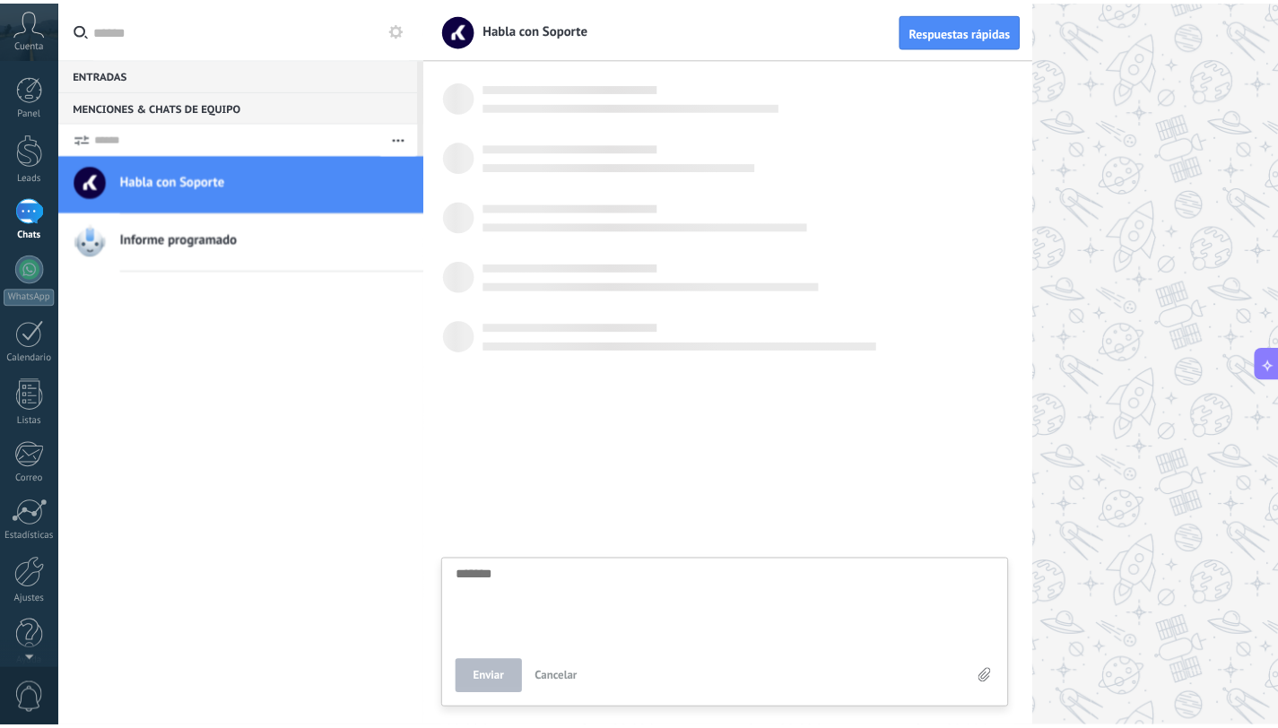
scroll to position [17, 0]
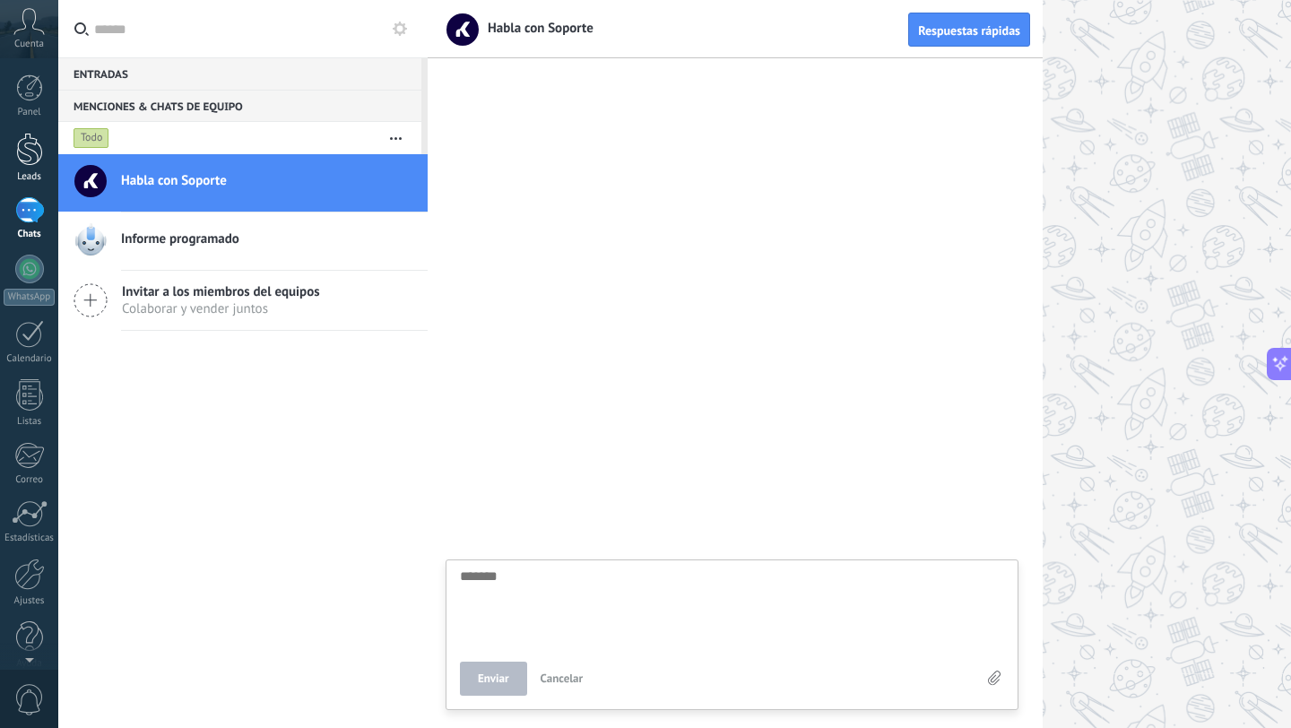
click at [32, 159] on div at bounding box center [29, 149] width 27 height 33
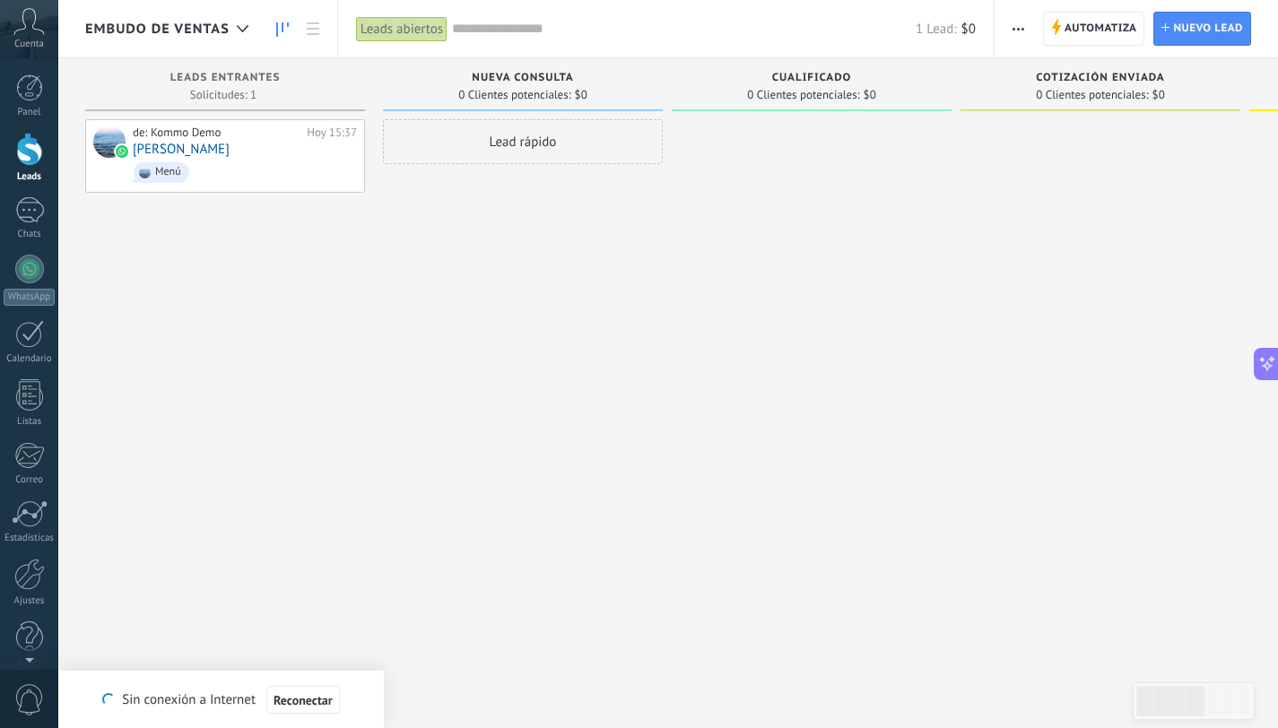
scroll to position [17, 0]
type textarea "*******"
